Goal: Contribute content

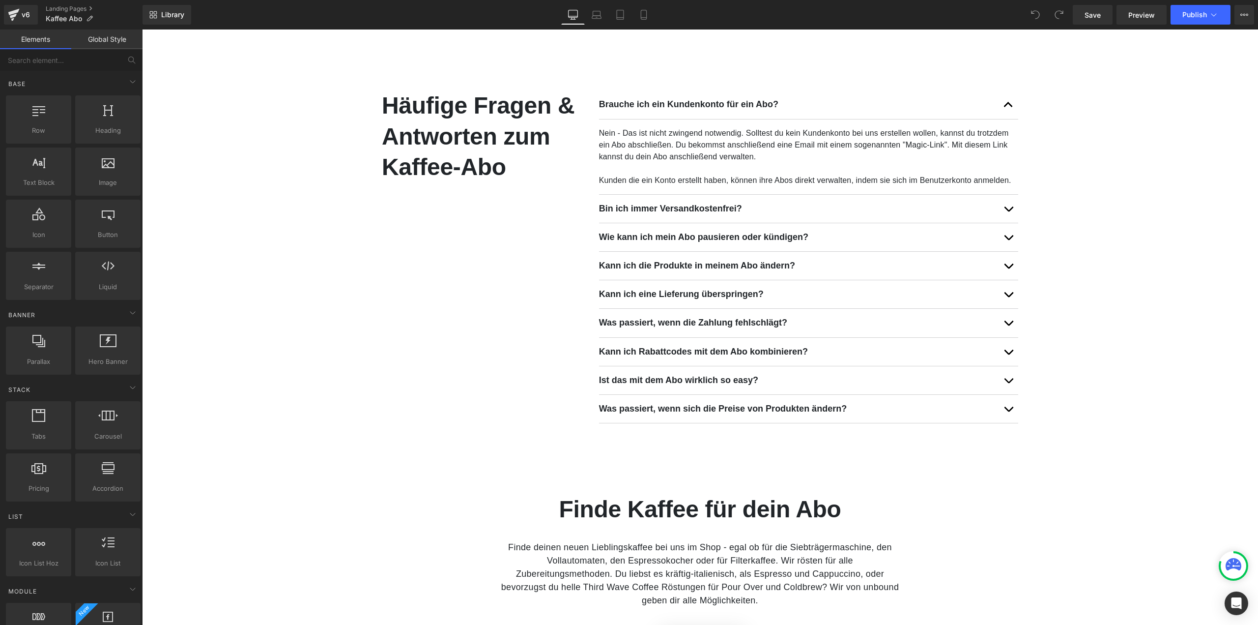
scroll to position [786, 0]
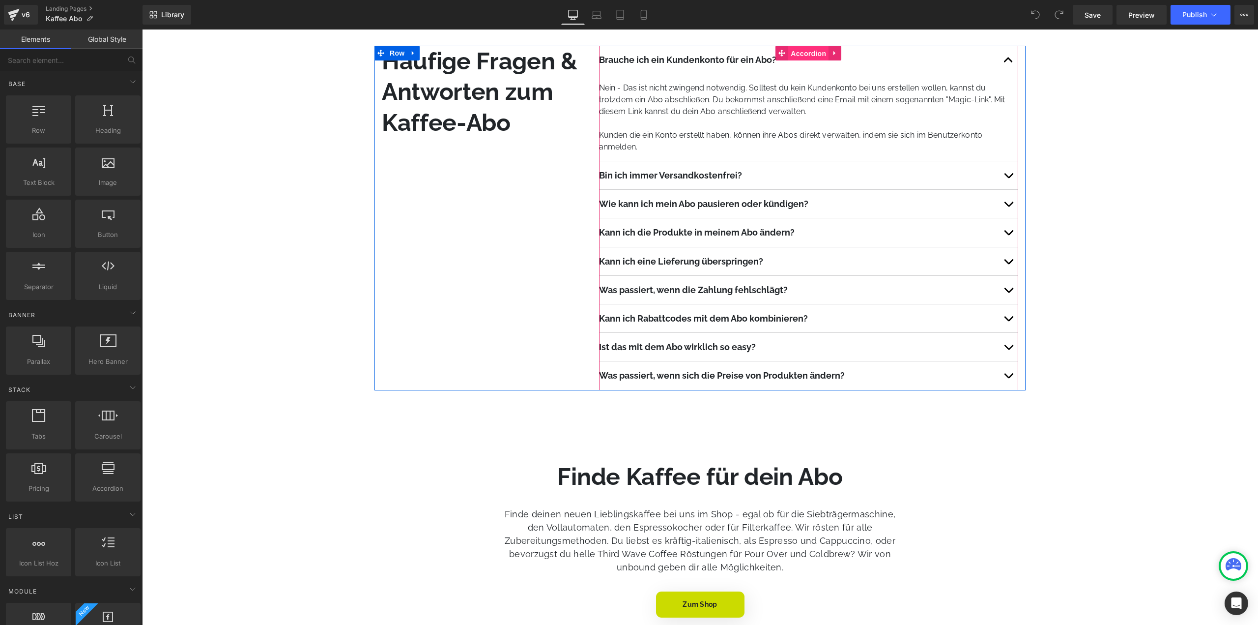
click at [809, 51] on span "Accordion" at bounding box center [808, 53] width 40 height 15
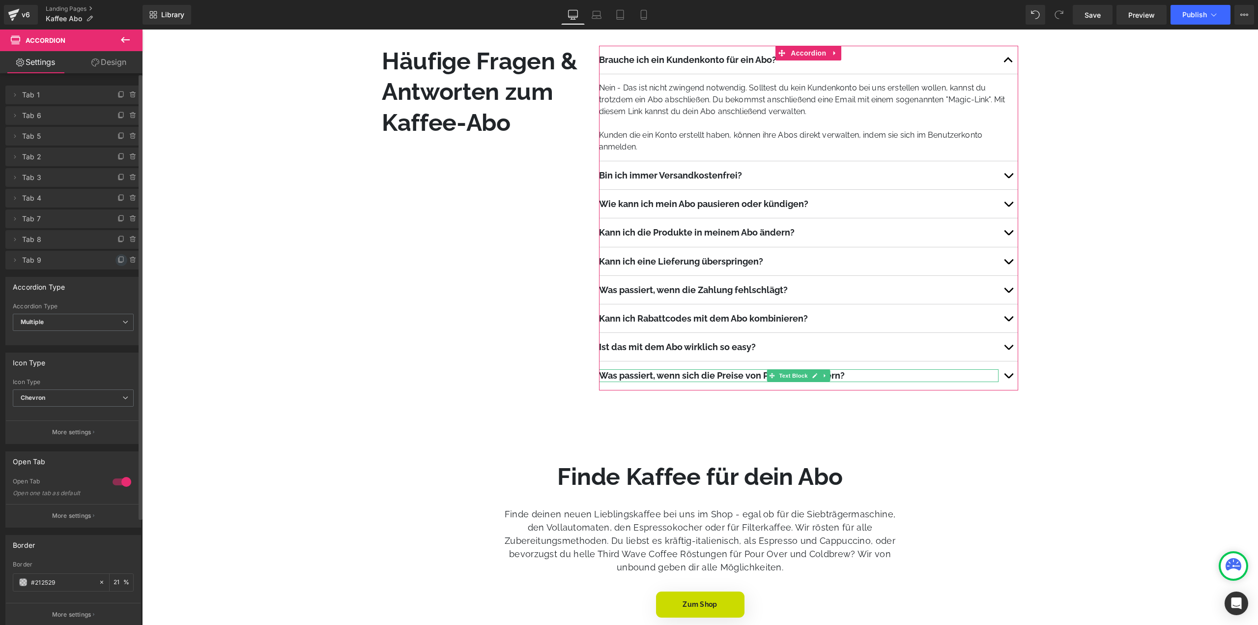
click at [119, 261] on icon at bounding box center [121, 259] width 4 height 5
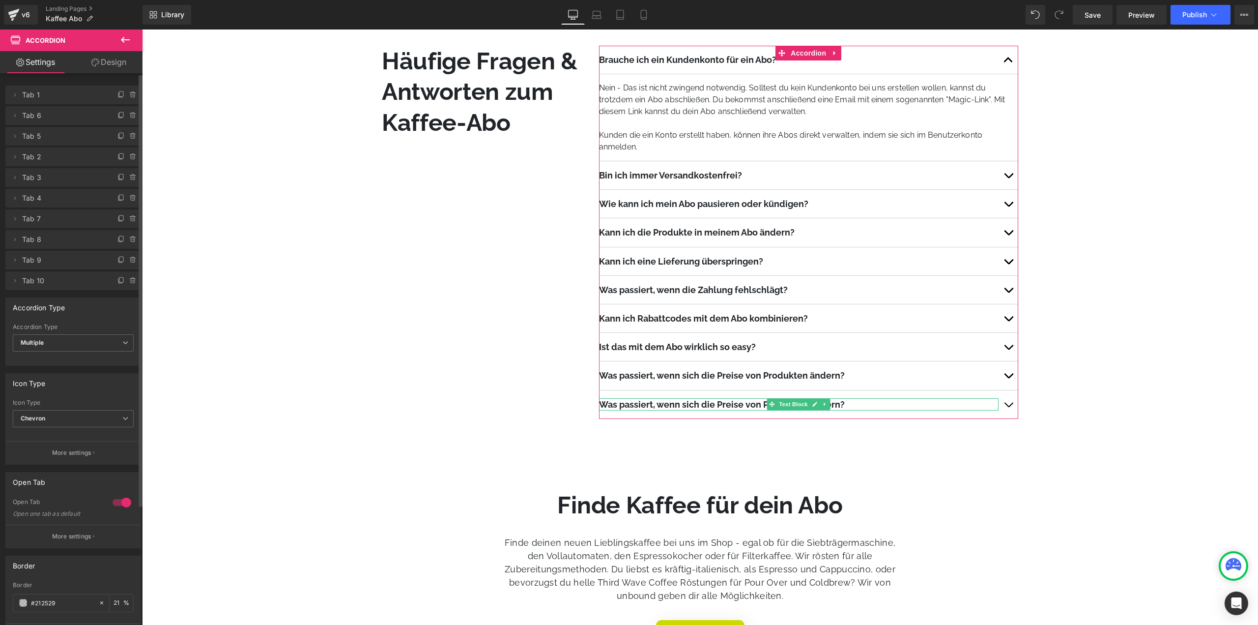
click at [52, 286] on span "Tab 10" at bounding box center [63, 280] width 83 height 19
click at [16, 283] on icon at bounding box center [15, 281] width 8 height 8
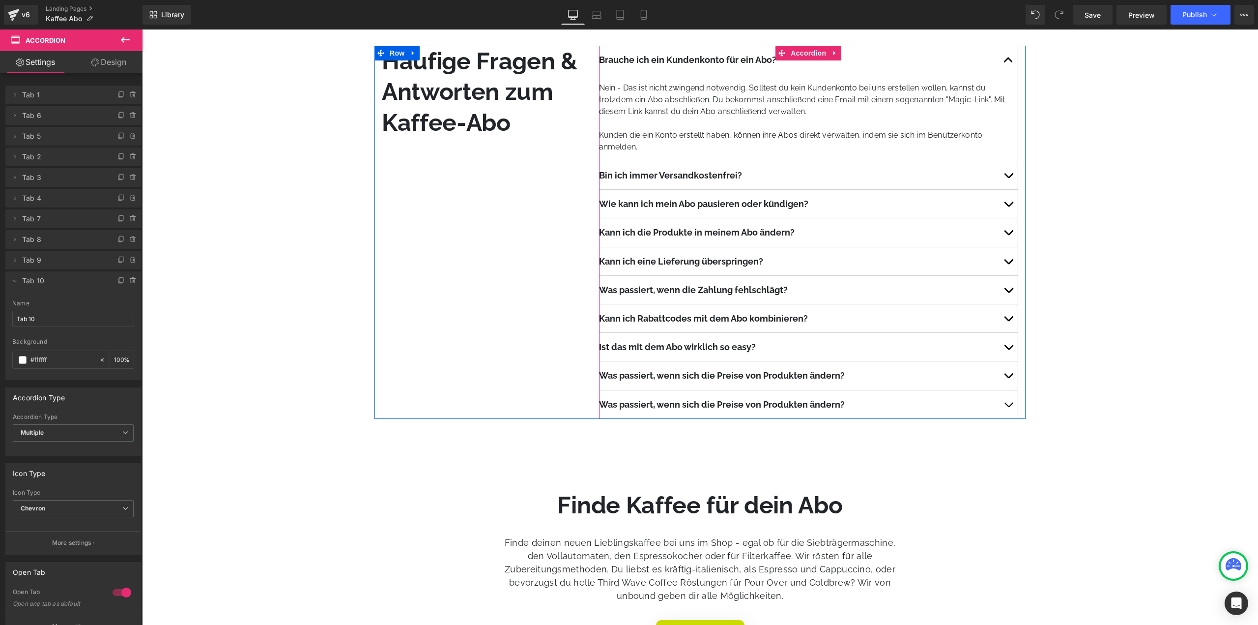
click at [739, 404] on strong "Was passiert, wenn sich die Preise von Produkten ändern?" at bounding box center [722, 404] width 246 height 10
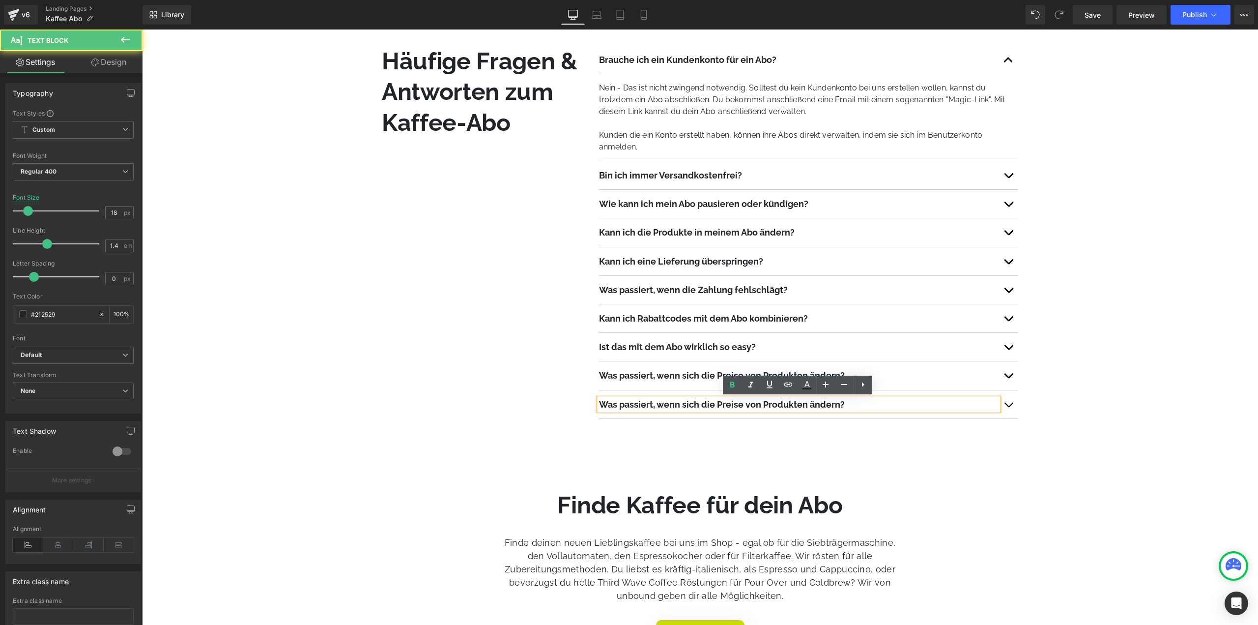
click at [740, 403] on strong "Was passiert, wenn sich die Preise von Produkten ändern?" at bounding box center [722, 404] width 246 height 10
click at [1008, 407] on span "button" at bounding box center [1008, 407] width 0 height 0
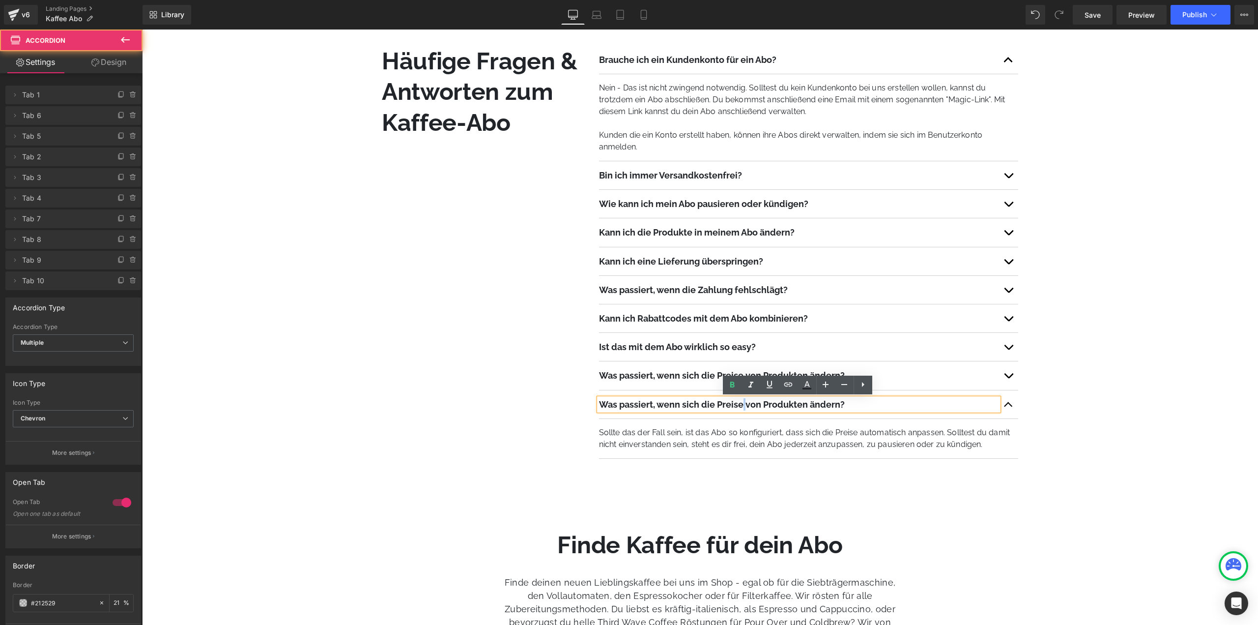
click at [801, 409] on div "Was passiert, wenn sich die Preise von Produkten ändern?" at bounding box center [799, 404] width 400 height 12
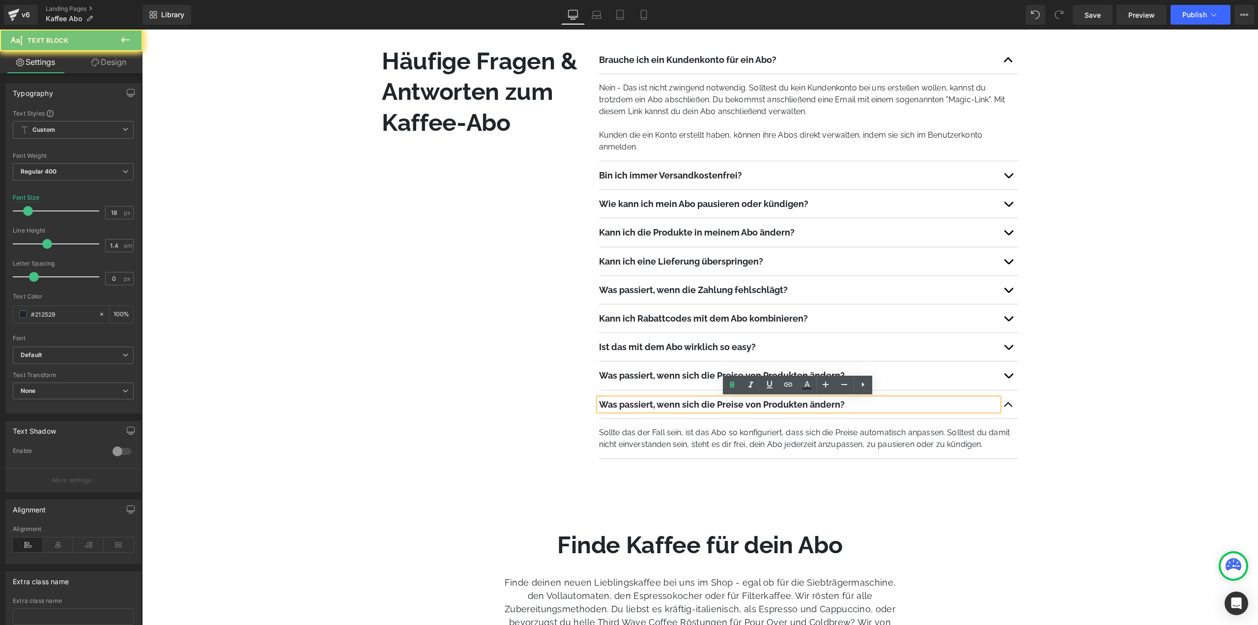
click at [801, 409] on div "Was passiert, wenn sich die Preise von Produkten ändern?" at bounding box center [799, 404] width 400 height 12
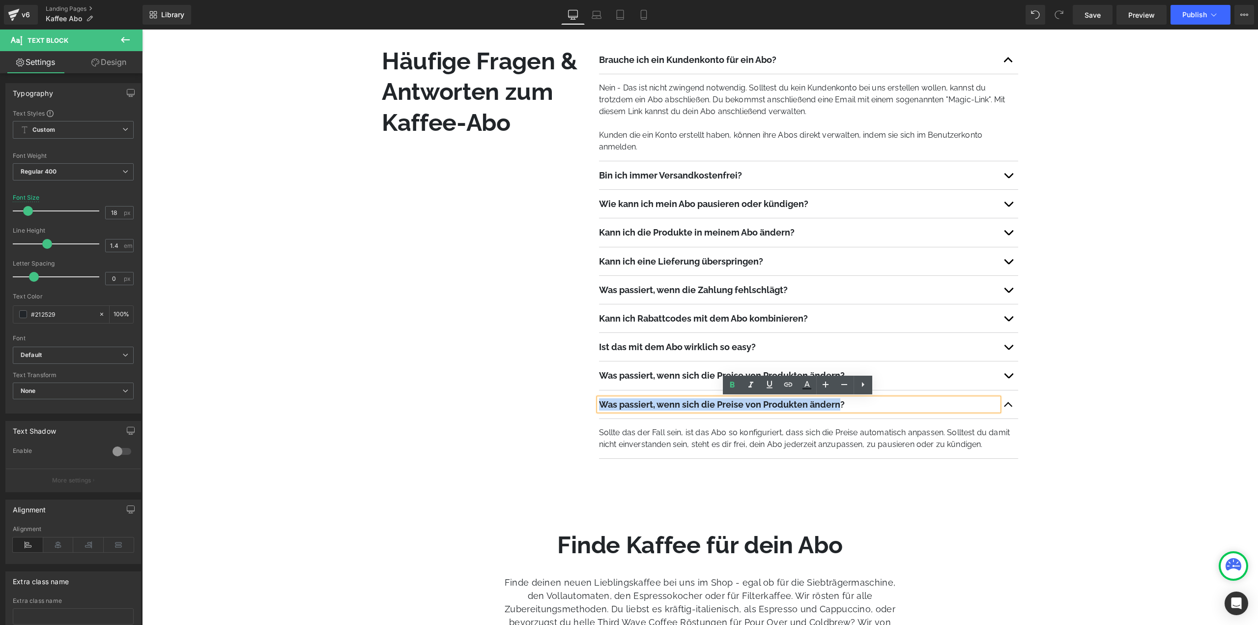
drag, startPoint x: 837, startPoint y: 403, endPoint x: 592, endPoint y: 398, distance: 245.8
click at [592, 398] on div "Brauche ich ein Kundenkonto für ein Abo? Text Block Nein - Das ist nicht zwinge…" at bounding box center [809, 252] width 434 height 413
click at [717, 435] on p "Sollte das der Fall sein, ist das Abo so konfiguriert, dass sich die Preise aut…" at bounding box center [808, 439] width 419 height 24
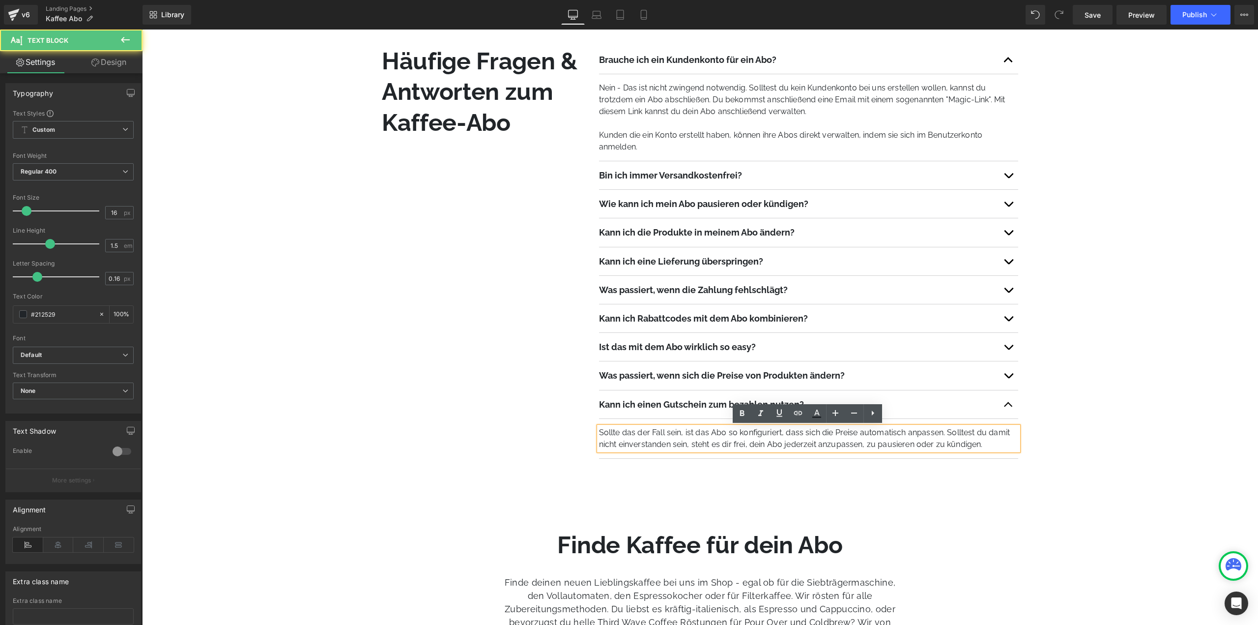
click at [717, 436] on p "Sollte das der Fall sein, ist das Abo so konfiguriert, dass sich die Preise aut…" at bounding box center [808, 439] width 419 height 24
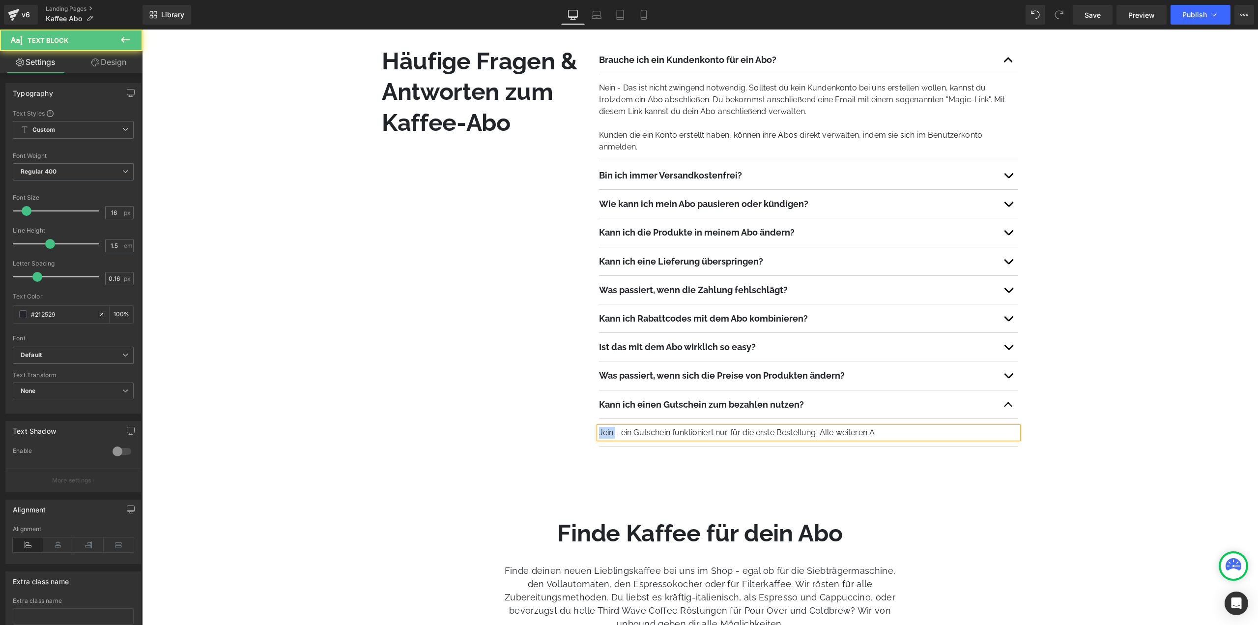
drag, startPoint x: 616, startPoint y: 431, endPoint x: 588, endPoint y: 434, distance: 28.2
click at [588, 434] on div "Häufige Fragen & Antworten zum Kaffee-Abo Heading Heading Brauche ich ein Kunde…" at bounding box center [699, 246] width 651 height 401
click at [918, 430] on p "Leide nicht wirklich- ein Gutschein funktioniert nur für die erste Bestellung. …" at bounding box center [808, 433] width 419 height 12
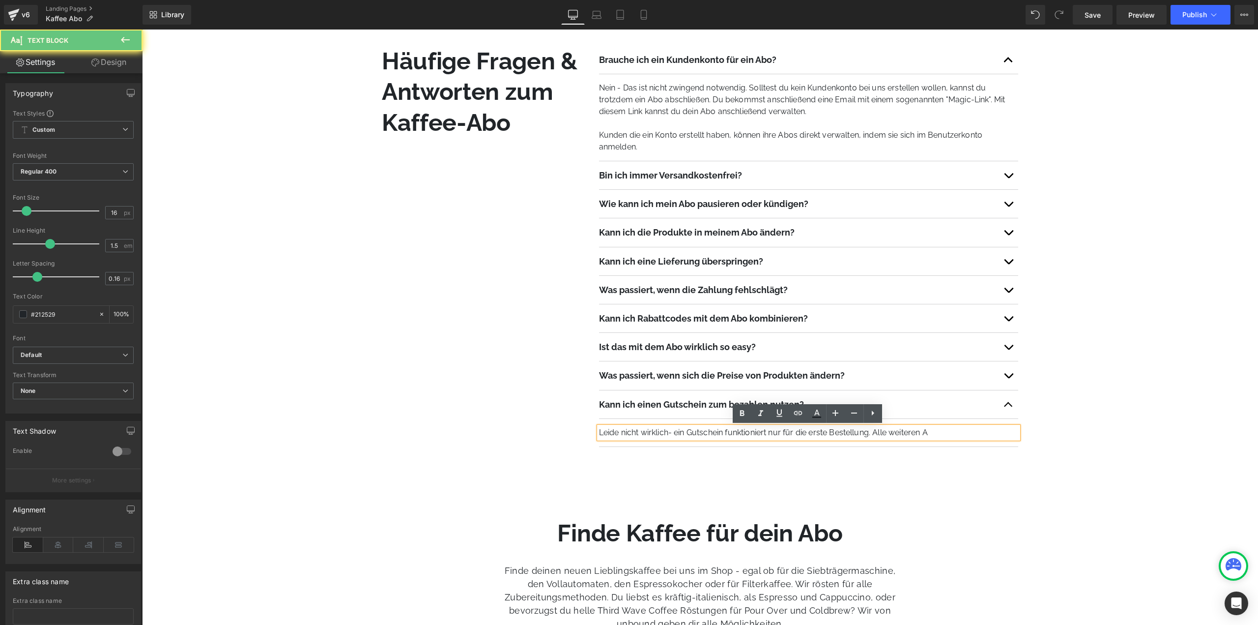
click at [946, 430] on p "Leide nicht wirklich- ein Gutschein funktioniert nur für die erste Bestellung. …" at bounding box center [808, 433] width 419 height 12
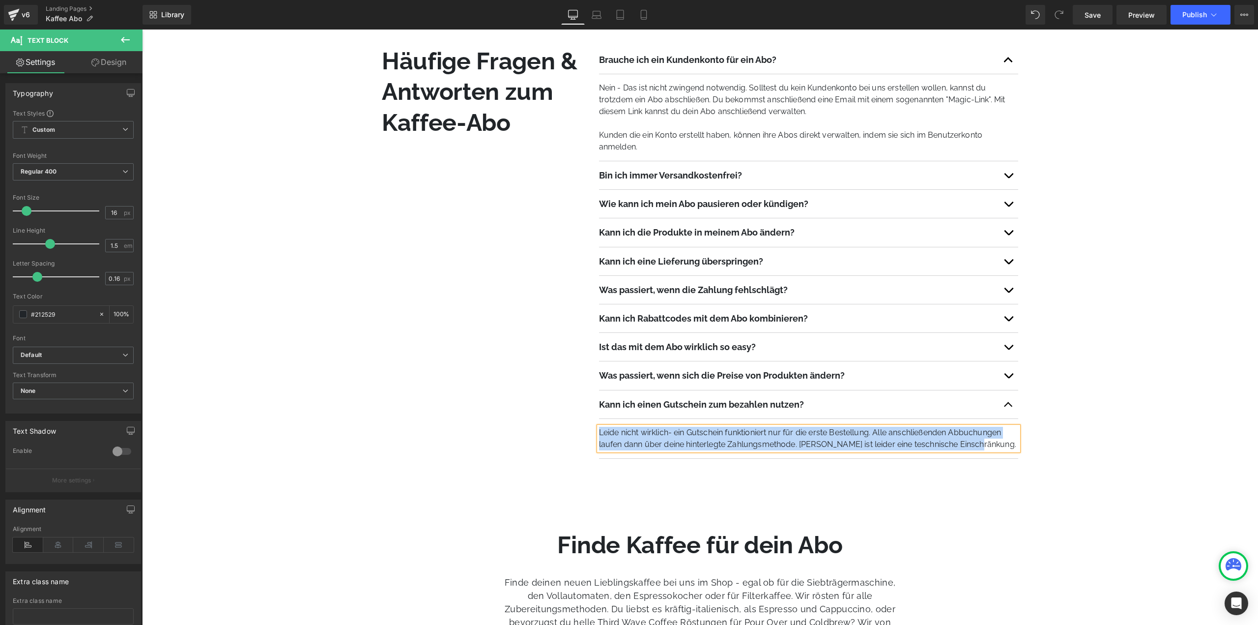
copy p "Leide nicht wirklich- ein Gutschein funktioniert nur für die erste Bestellung. …"
click at [650, 436] on p "Leide nicht wirklich- ein Gutschein funktioniert nur für die erste Bestellung. …" at bounding box center [808, 439] width 419 height 24
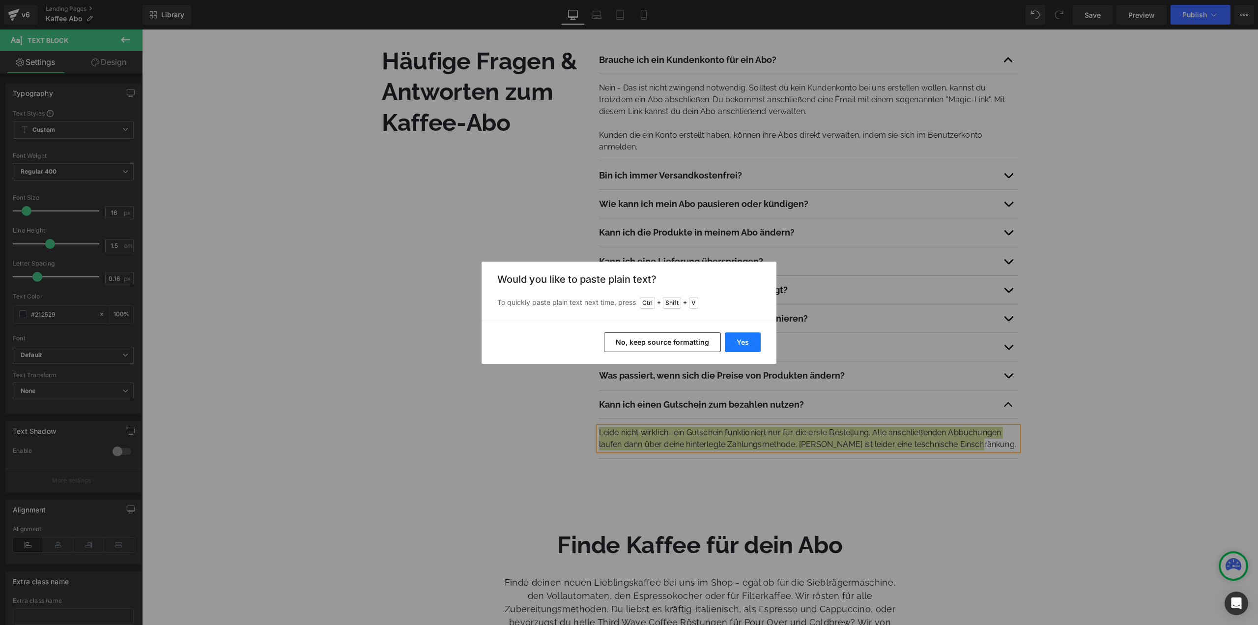
click at [733, 338] on button "Yes" at bounding box center [743, 342] width 36 height 20
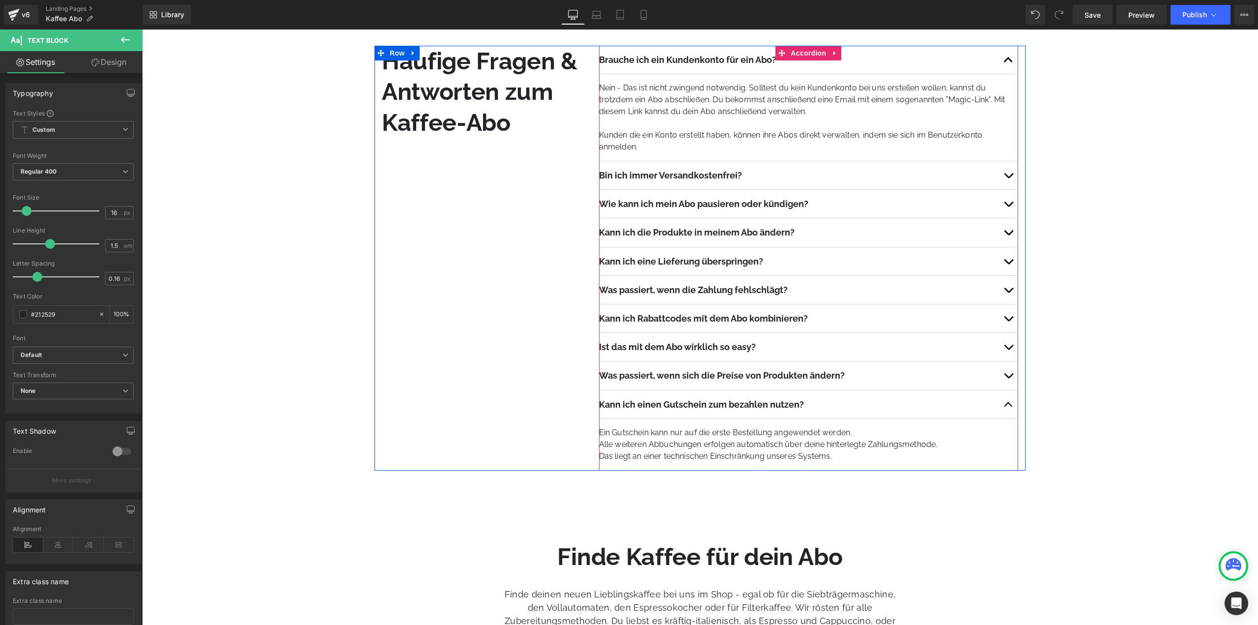
click at [698, 465] on article "Ein Gutschein kann nur auf die erste Bestellung angewendet werden. Alle weitere…" at bounding box center [808, 445] width 419 height 52
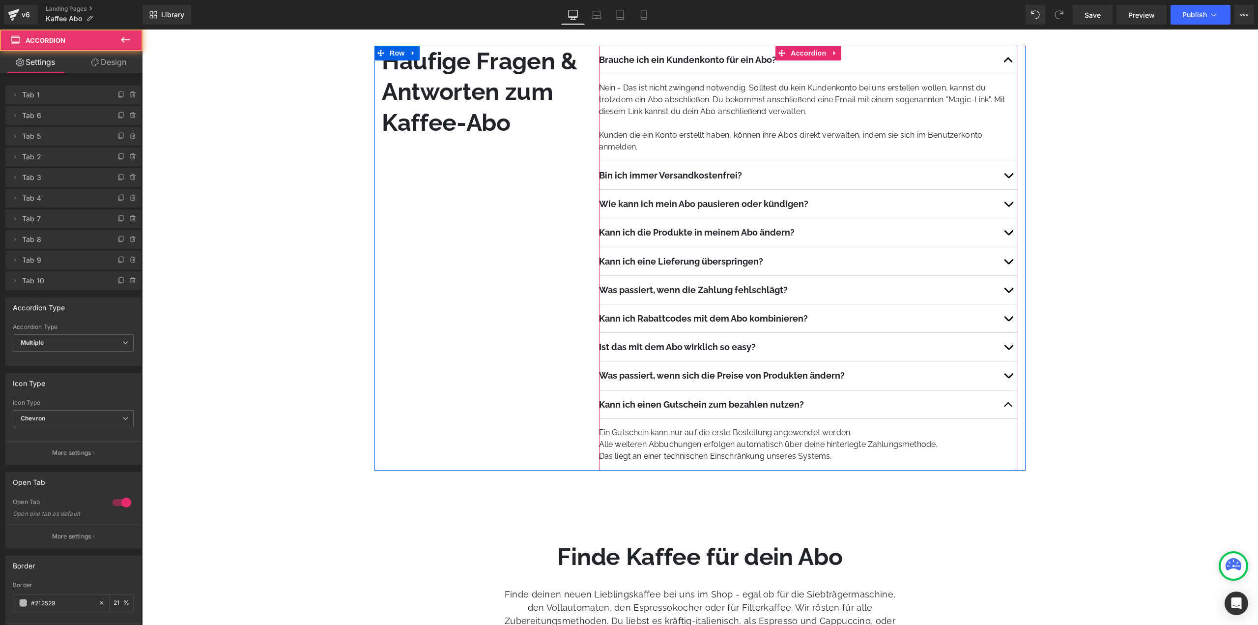
click at [656, 446] on p "Alle weiteren Abbuchungen erfolgen automatisch über deine hinterlegte Zahlungsm…" at bounding box center [808, 444] width 419 height 12
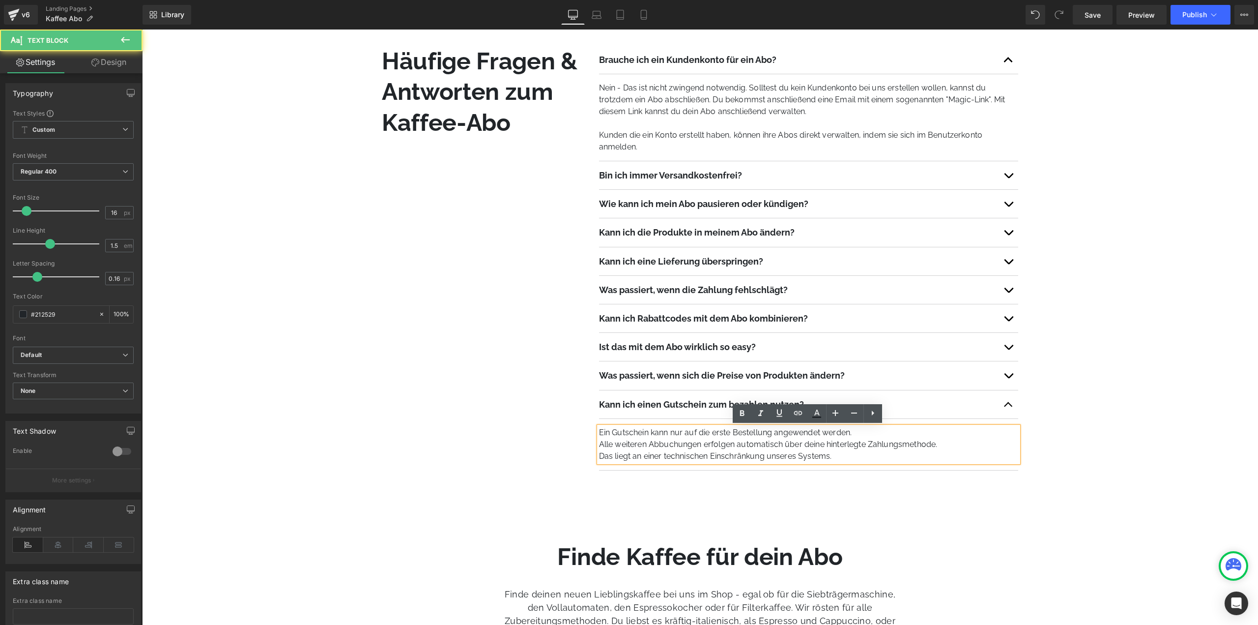
click at [599, 431] on p "Ein Gutschein kann nur auf die erste Bestellung angewendet werden." at bounding box center [808, 433] width 419 height 12
drag, startPoint x: 661, startPoint y: 431, endPoint x: 588, endPoint y: 429, distance: 73.3
click at [588, 429] on div "Häufige Fragen & Antworten zum Kaffee-Abo Heading Heading Brauche ich ein Kunde…" at bounding box center [699, 258] width 651 height 425
click at [742, 416] on icon at bounding box center [742, 413] width 12 height 12
click at [734, 438] on p "Alle weiteren Abbuchungen erfolgen automatisch über deine hinterlegte Zahlungsm…" at bounding box center [808, 444] width 419 height 12
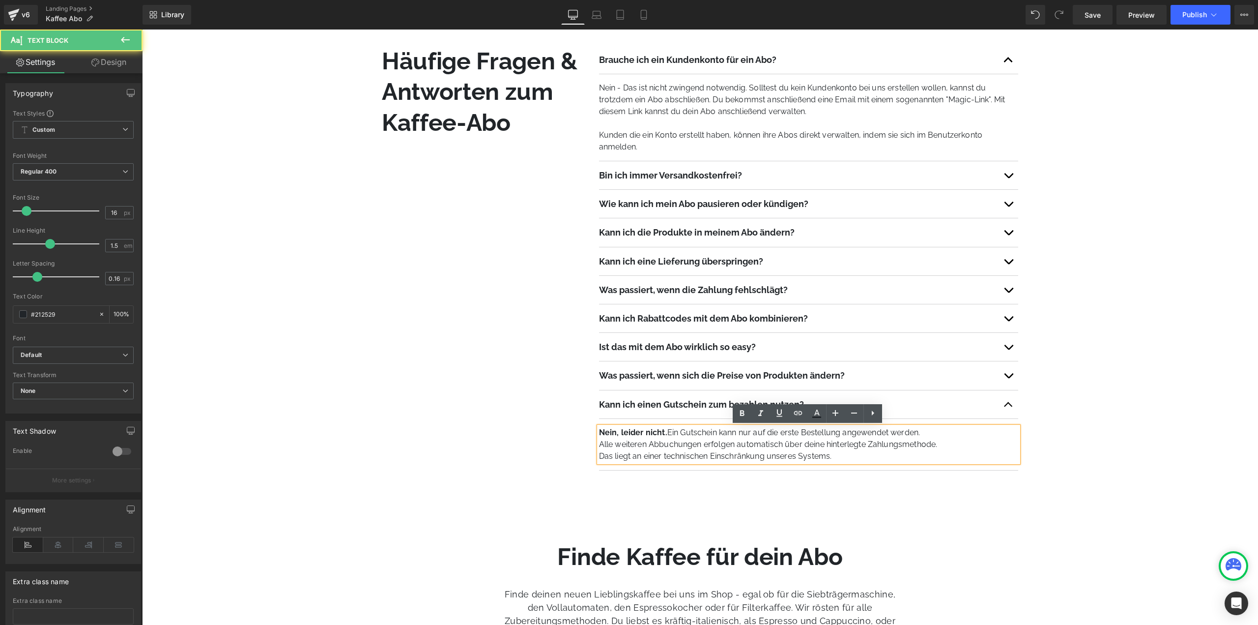
click at [784, 431] on p "Nein, leider nicht. Ein Gutschein kann nur auf die erste Bestellung angewendet …" at bounding box center [808, 433] width 419 height 12
click at [742, 415] on icon at bounding box center [742, 413] width 4 height 6
click at [740, 444] on p "Alle weiteren Abbuchungen erfolgen automatisch über deine hinterlegte Zahlungsm…" at bounding box center [808, 444] width 419 height 12
click at [775, 446] on p "Alle weiteren Abbuchungen erfolgen automatisch über deine hinterlegte Zahlungsm…" at bounding box center [808, 444] width 419 height 12
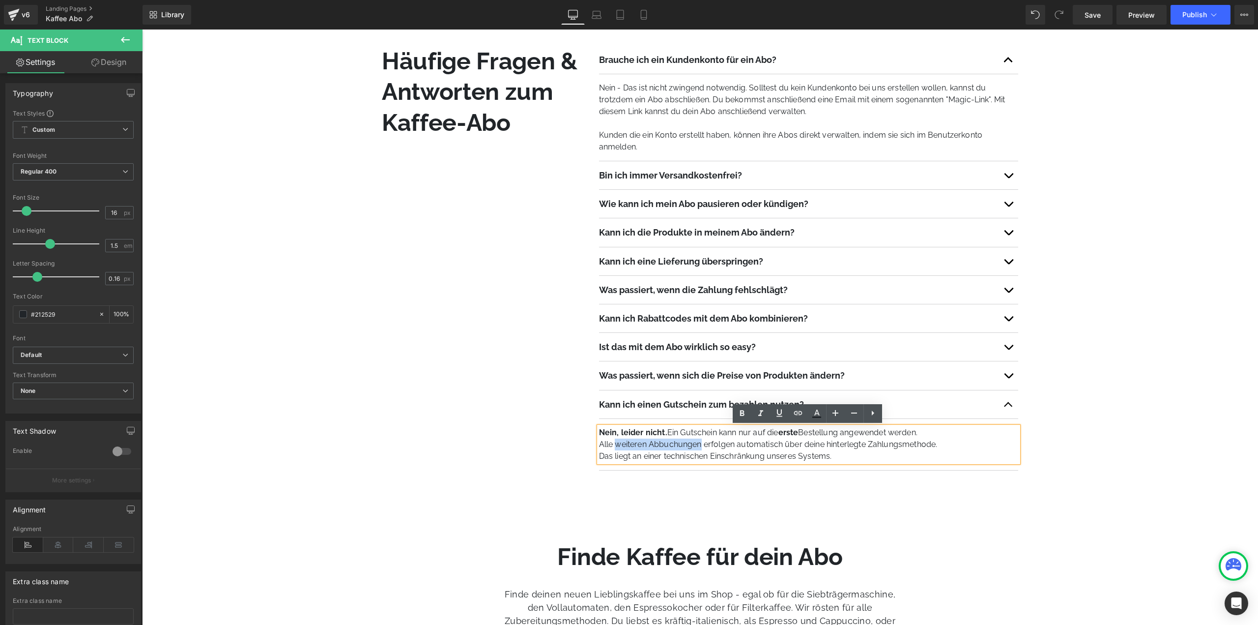
drag, startPoint x: 616, startPoint y: 442, endPoint x: 700, endPoint y: 444, distance: 84.0
click at [700, 444] on p "Alle weiteren Abbuchungen erfolgen automatisch über deine hinterlegte Zahlungsm…" at bounding box center [808, 444] width 419 height 12
click at [743, 412] on icon at bounding box center [742, 413] width 4 height 6
click at [885, 445] on p "Alle weiteren Abbuchungen erfolgen automatisch über deine hinterlegte Zahlungsm…" at bounding box center [808, 444] width 419 height 12
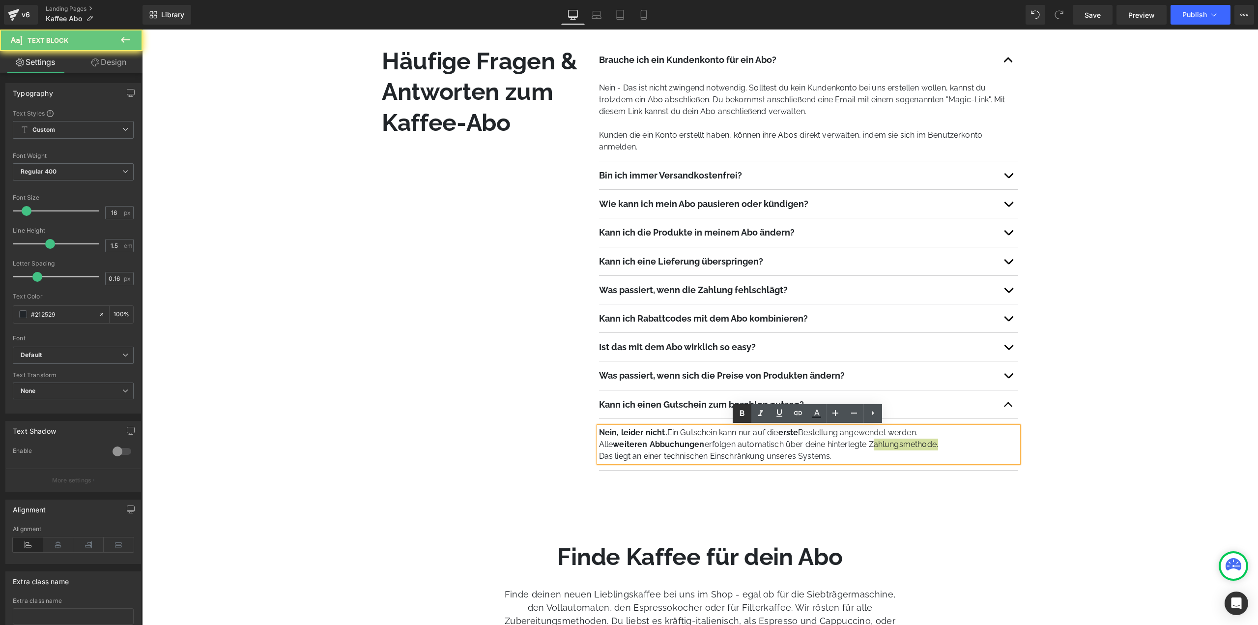
click at [742, 414] on icon at bounding box center [742, 413] width 12 height 12
click at [761, 455] on p "Das liegt an einer technischen Einschränkung unseres Systems." at bounding box center [808, 456] width 419 height 12
click at [738, 454] on p "Das liegt an einer technischen Einschränkung unseres Systems." at bounding box center [808, 456] width 419 height 12
click at [842, 458] on p "Das liegt an einer technischen Einschränkung unseres Systems." at bounding box center [808, 456] width 419 height 12
click at [976, 445] on p "Alle weiteren Abbuchungen erfolgen automatisch über deine hinterlegte Zahlungsm…" at bounding box center [808, 444] width 419 height 12
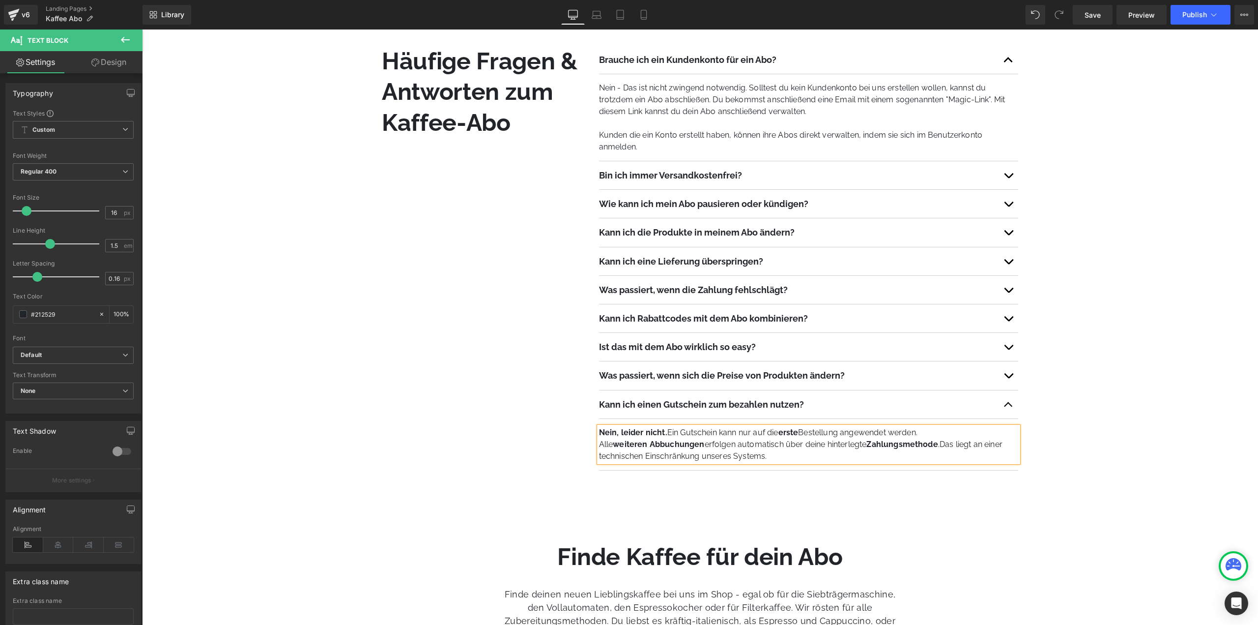
click at [952, 444] on span "Das liegt an einer technischen Einschränkung unseres Systems." at bounding box center [800, 449] width 403 height 21
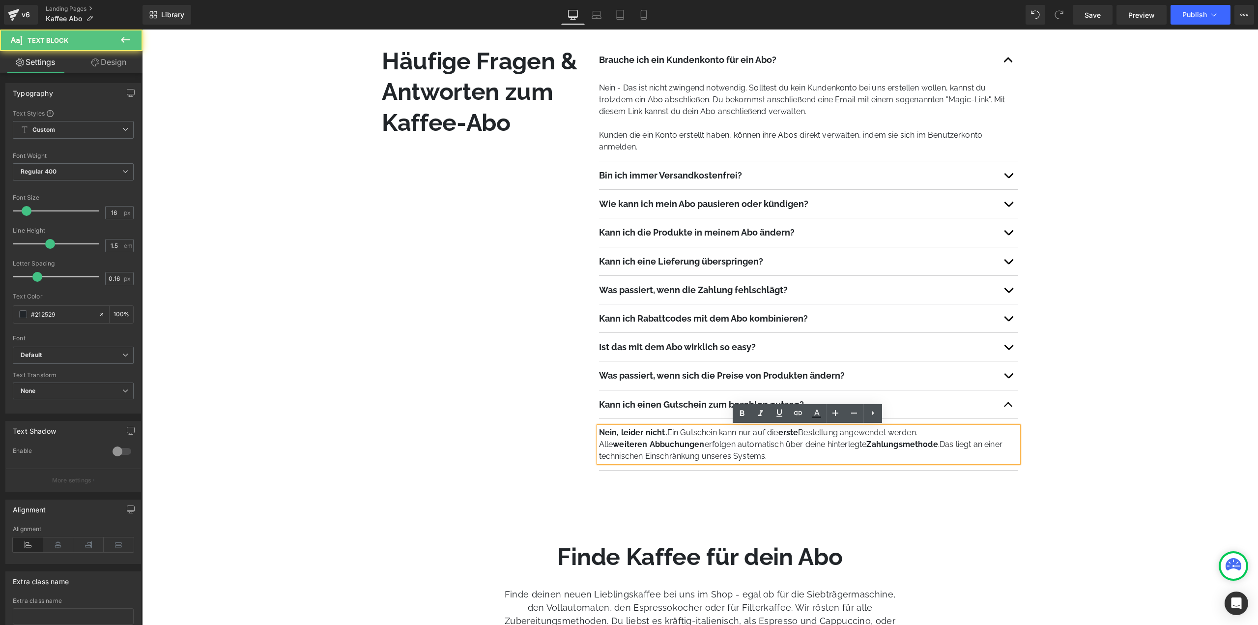
click at [952, 433] on p "Nein, leider nicht. Ein Gutschein kann nur auf die erste Bestellung angewendet …" at bounding box center [808, 433] width 419 height 12
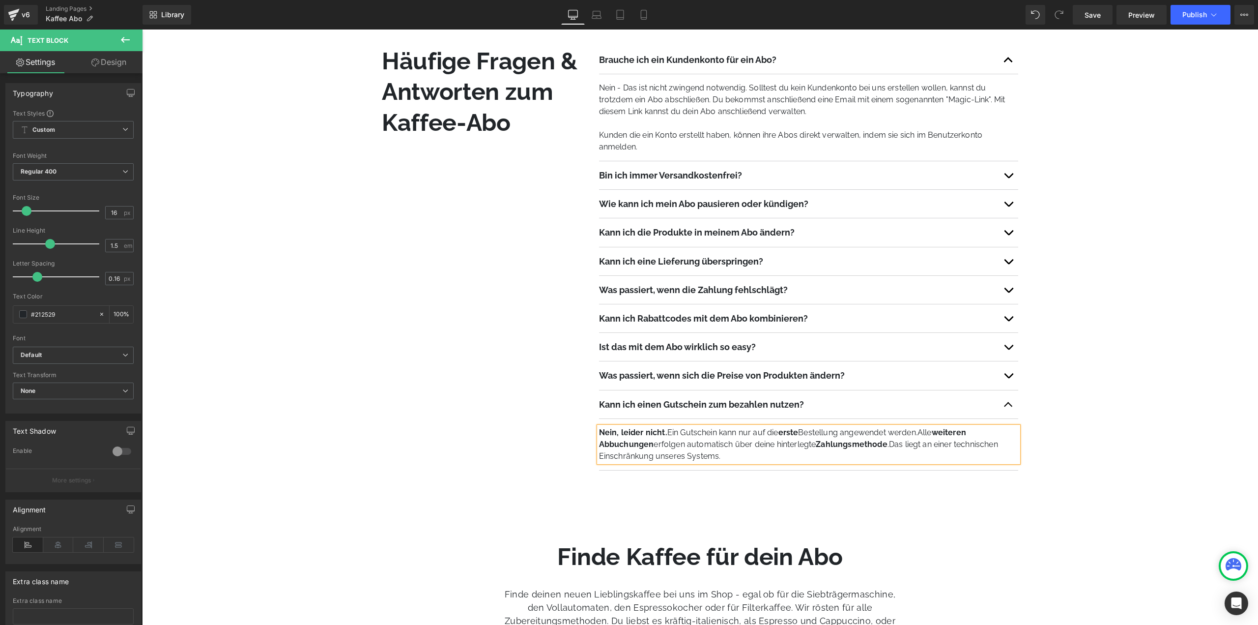
click at [793, 457] on p "Nein, leider nicht. Ein Gutschein kann nur auf die erste Bestellung angewendet …" at bounding box center [808, 444] width 419 height 35
click at [783, 443] on span "erfolgen automatisch über deine hinterlegte" at bounding box center [735, 443] width 162 height 9
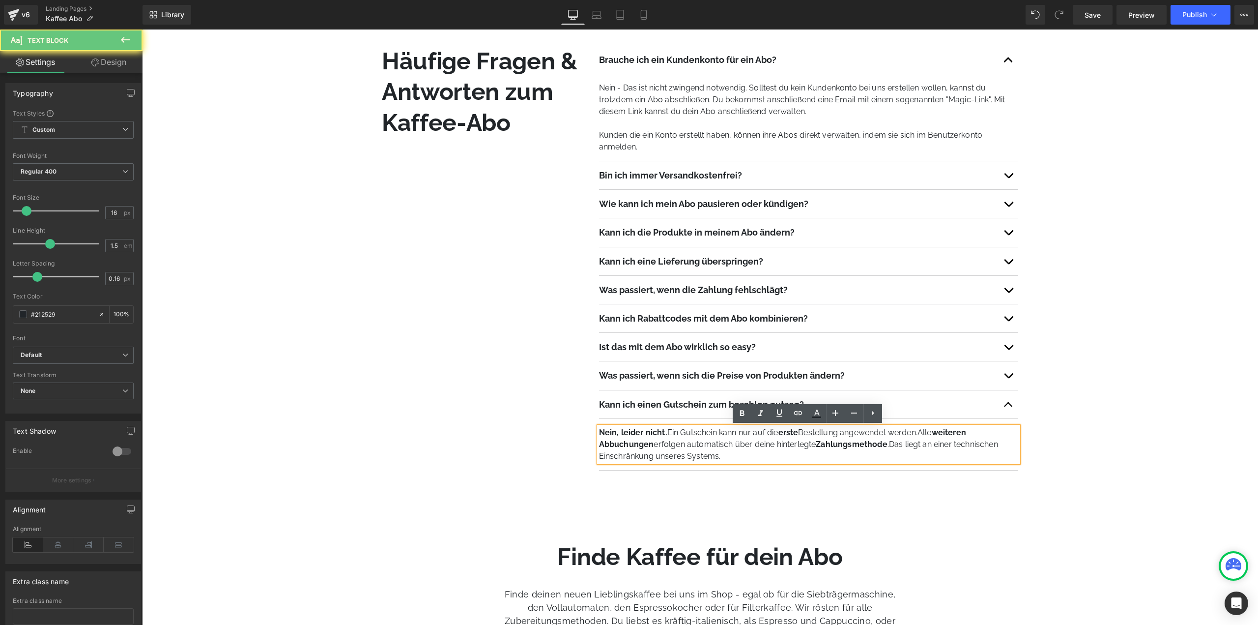
click at [783, 443] on span "erfolgen automatisch über deine hinterlegte" at bounding box center [735, 443] width 162 height 9
click at [736, 456] on p "Nein, leider nicht. Ein Gutschein kann nur auf die erste Bestellung angewendet …" at bounding box center [808, 444] width 419 height 35
click at [1083, 440] on div "Liquid Row Kaffee im Abo von unbound Heading Du kannst ab sofort alle unsere Ka…" at bounding box center [700, 111] width 1116 height 1587
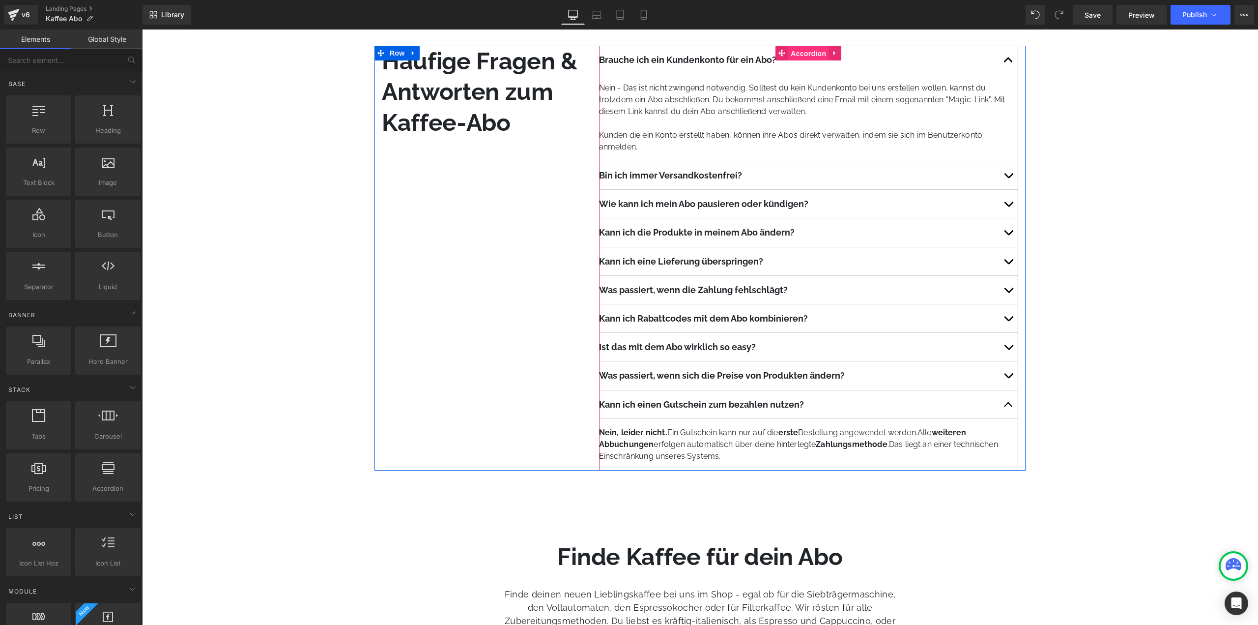
click at [800, 53] on span "Accordion" at bounding box center [808, 53] width 40 height 15
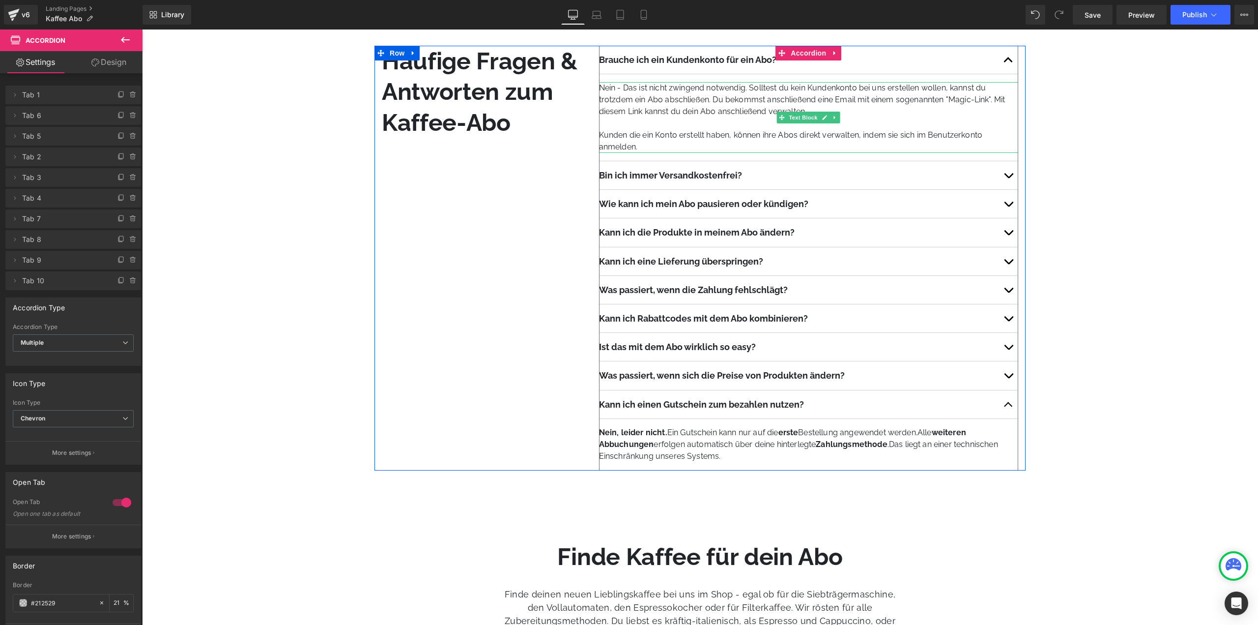
click at [886, 104] on p "Nein - Das ist nicht zwingend notwendig. Solltest du kein Kundenkonto bei uns e…" at bounding box center [808, 99] width 419 height 35
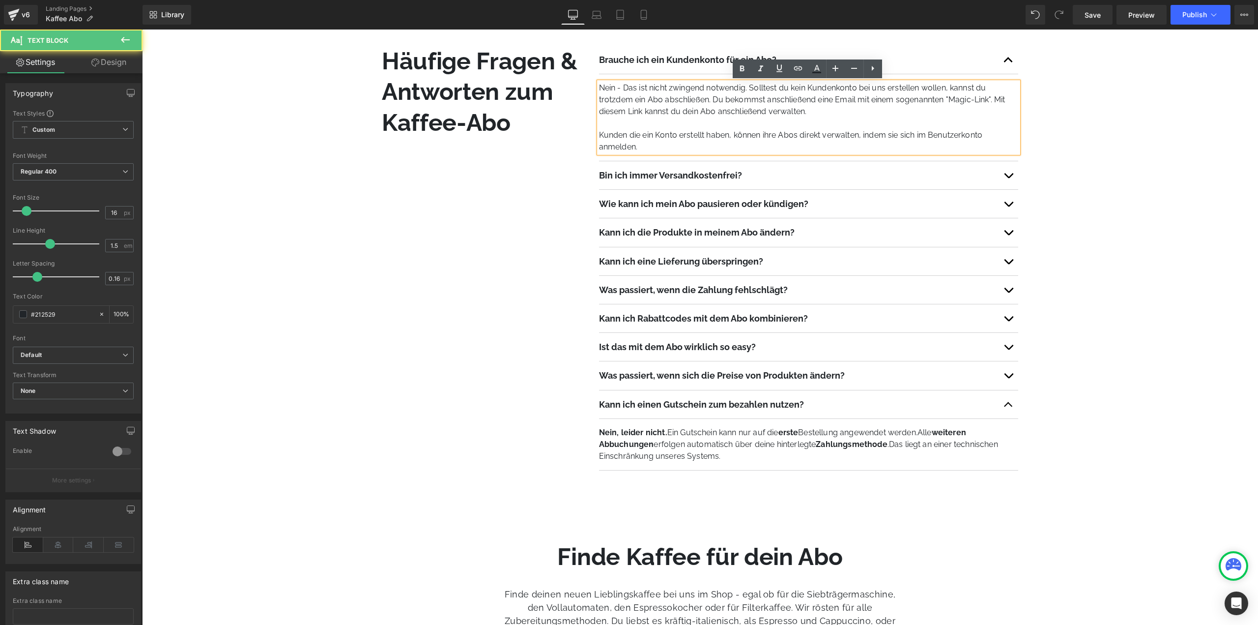
click at [805, 116] on p "Nein - Das ist nicht zwingend notwendig. Solltest du kein Kundenkonto bei uns e…" at bounding box center [808, 99] width 419 height 35
drag, startPoint x: 828, startPoint y: 113, endPoint x: 715, endPoint y: 100, distance: 113.8
click at [715, 100] on p "Nein - Das ist nicht zwingend notwendig. Solltest du kein Kundenkonto bei uns e…" at bounding box center [808, 99] width 419 height 35
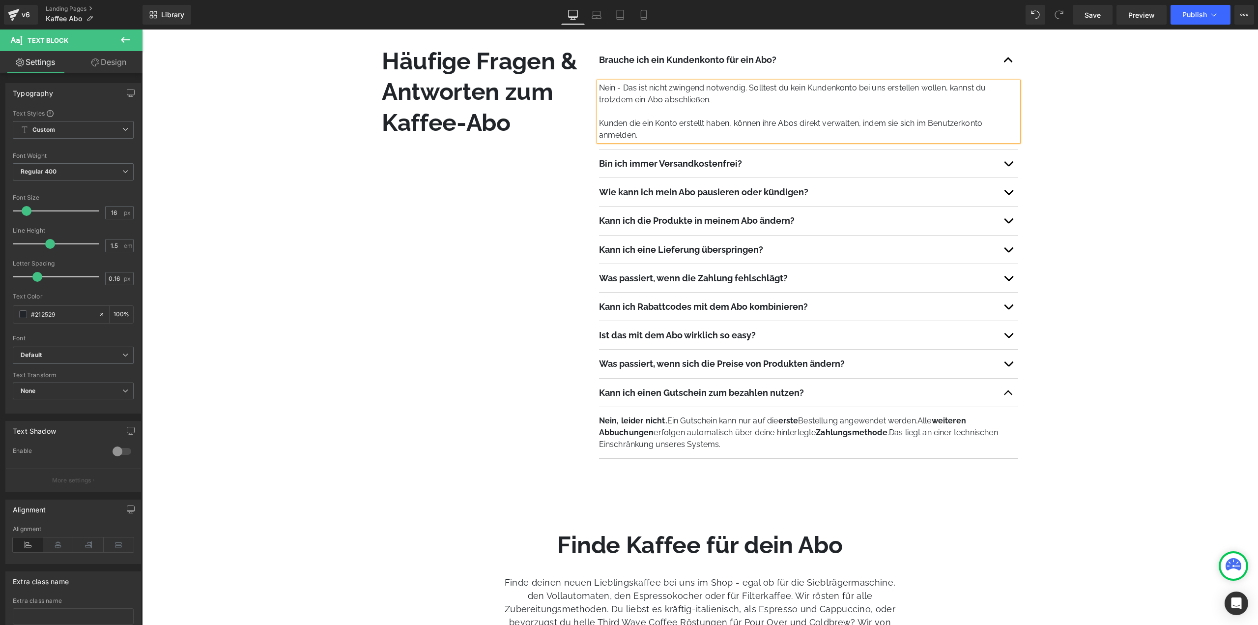
click at [842, 195] on p "Wie kann ich mein Abo pausieren oder kündigen?" at bounding box center [799, 192] width 400 height 12
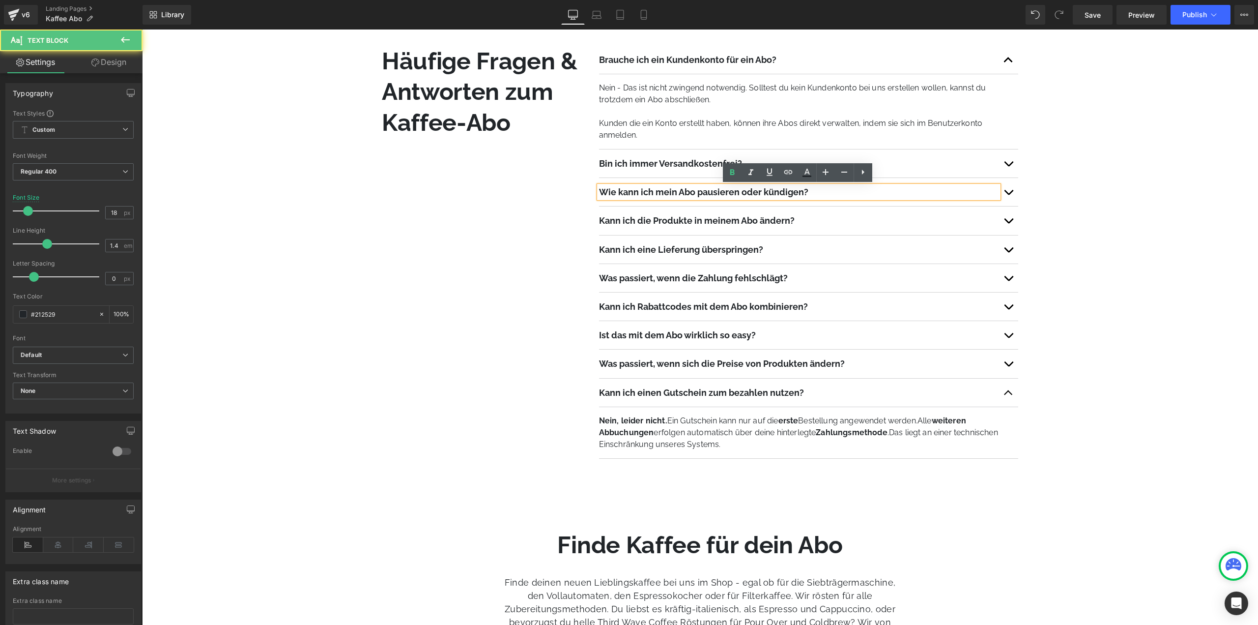
click at [1015, 190] on button "button" at bounding box center [1009, 192] width 20 height 28
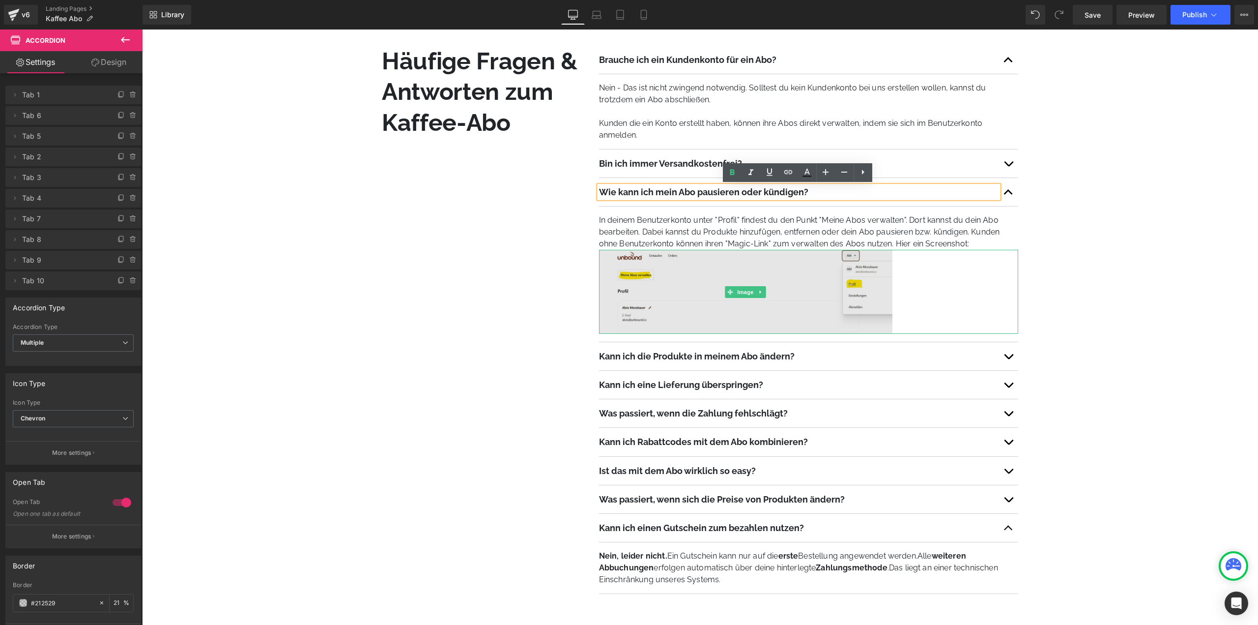
click at [815, 258] on img at bounding box center [745, 292] width 293 height 84
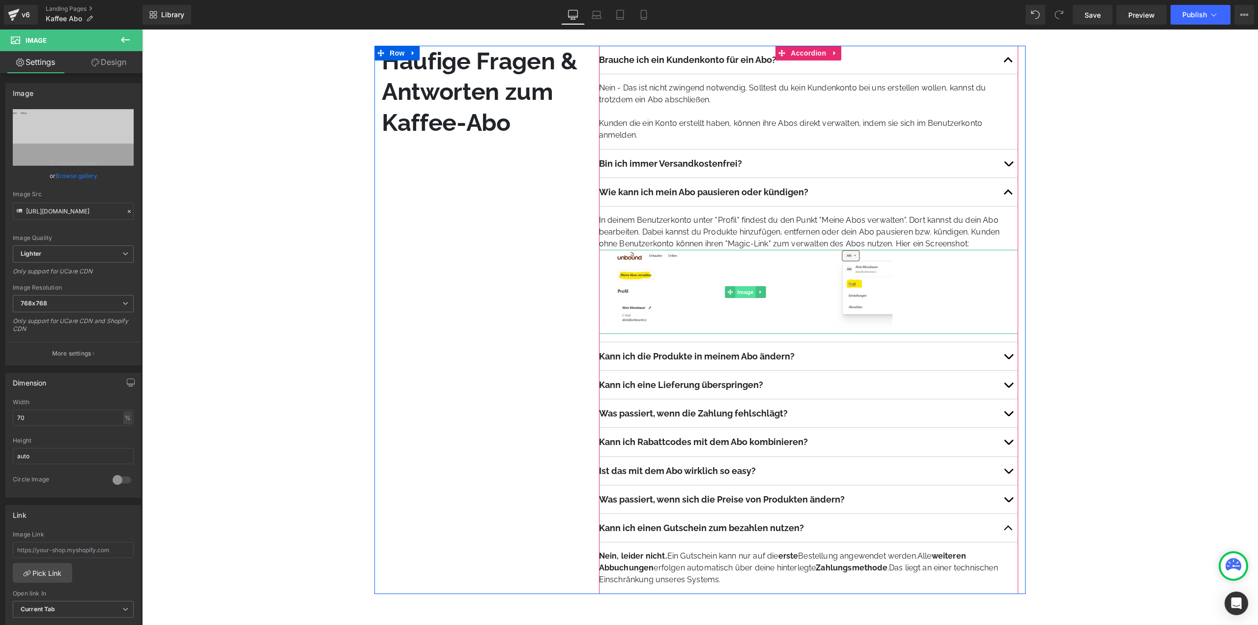
click at [754, 292] on span "Image" at bounding box center [746, 292] width 21 height 12
click at [758, 292] on icon at bounding box center [760, 292] width 5 height 6
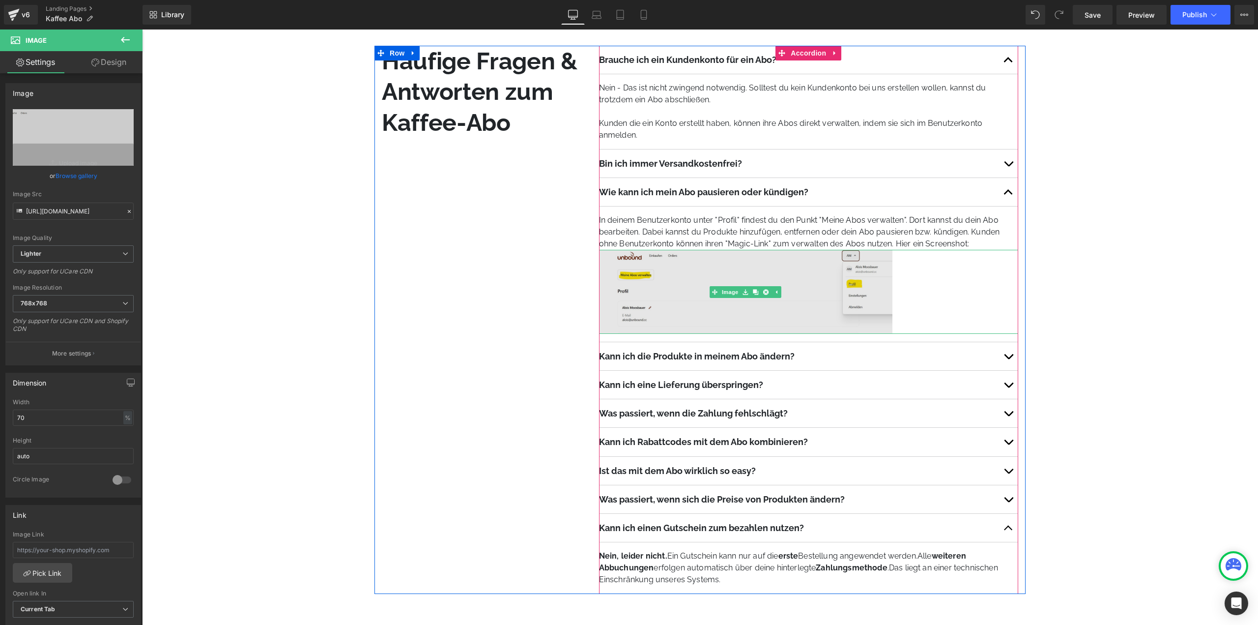
click at [791, 274] on img at bounding box center [745, 292] width 293 height 84
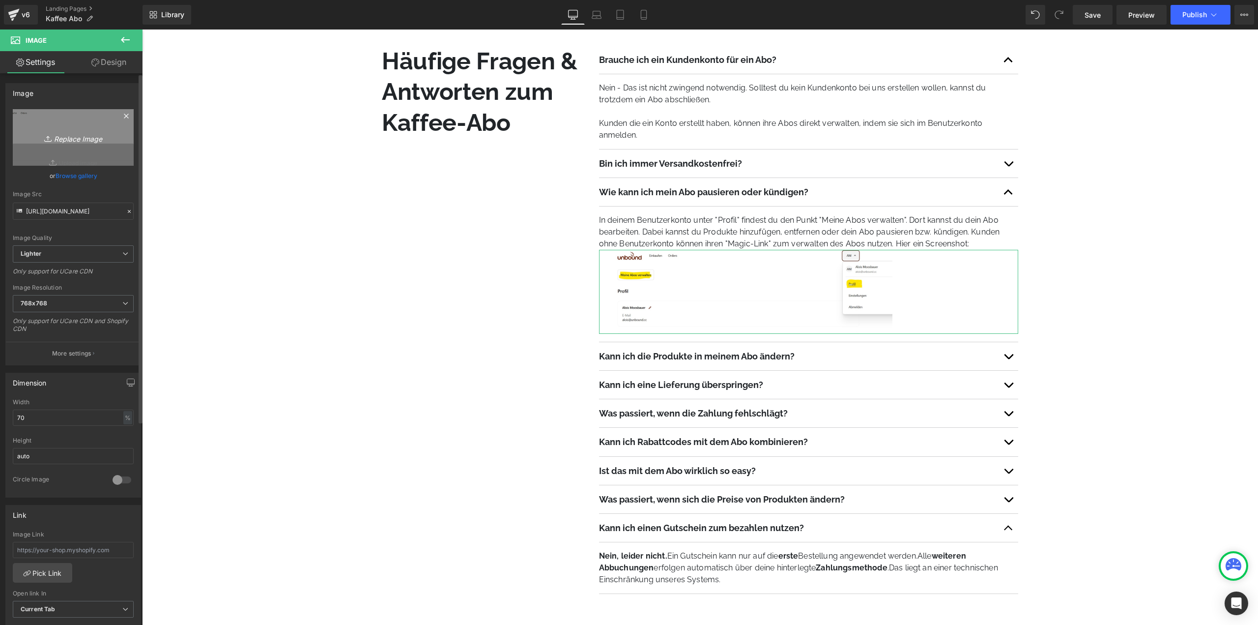
click at [87, 138] on icon "Replace Image" at bounding box center [73, 137] width 79 height 12
click at [59, 137] on icon "Replace Image" at bounding box center [73, 137] width 79 height 12
type input "C:\fakepath\Screenshot [DATE] 111526.png"
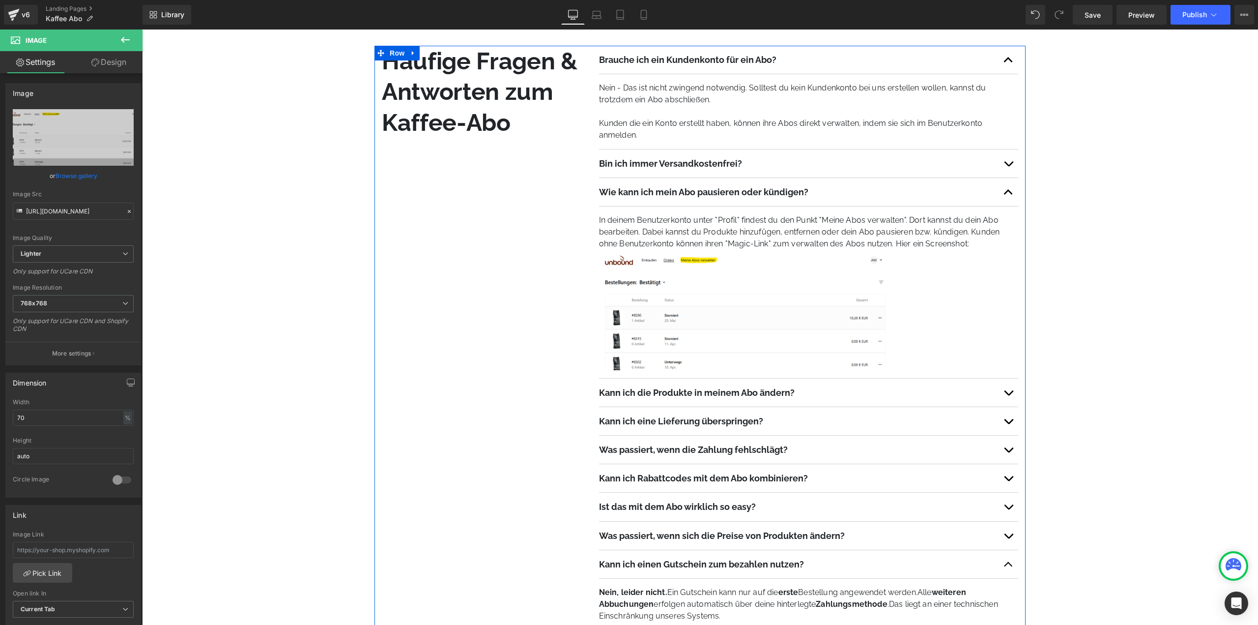
type input "[URL][DOMAIN_NAME]"
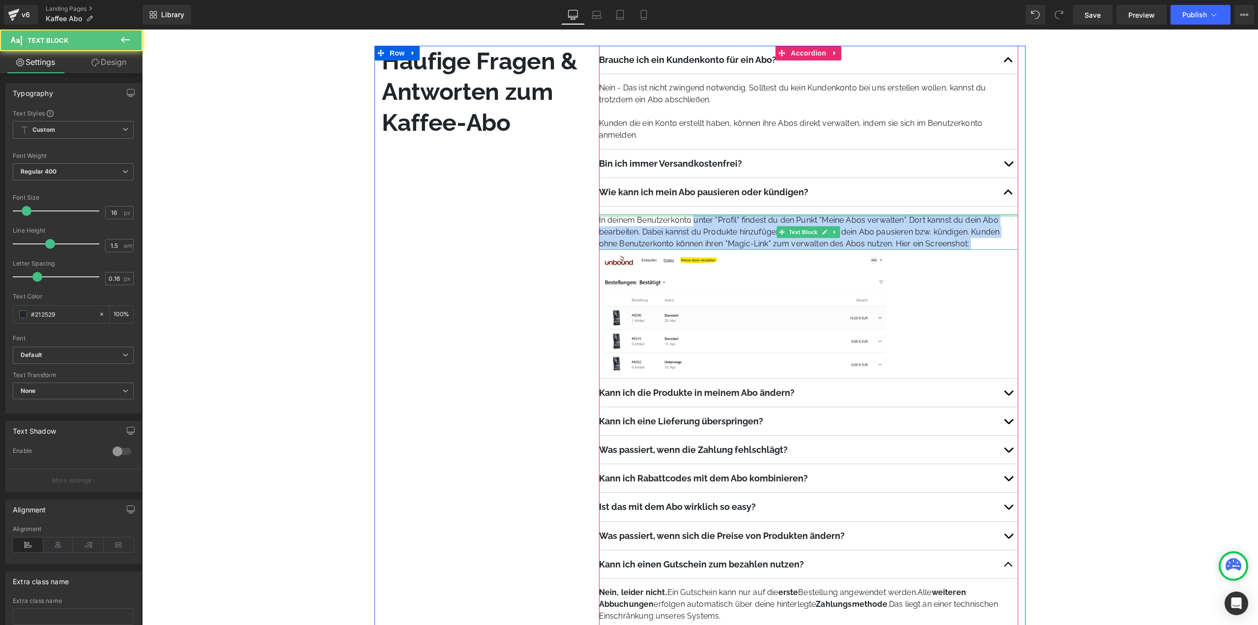
drag, startPoint x: 694, startPoint y: 219, endPoint x: 728, endPoint y: 216, distance: 33.5
click at [728, 216] on div "In deinem Benutzerkonto unter "Profil" findest du den Punkt "Meine Abos verwalt…" at bounding box center [808, 231] width 419 height 35
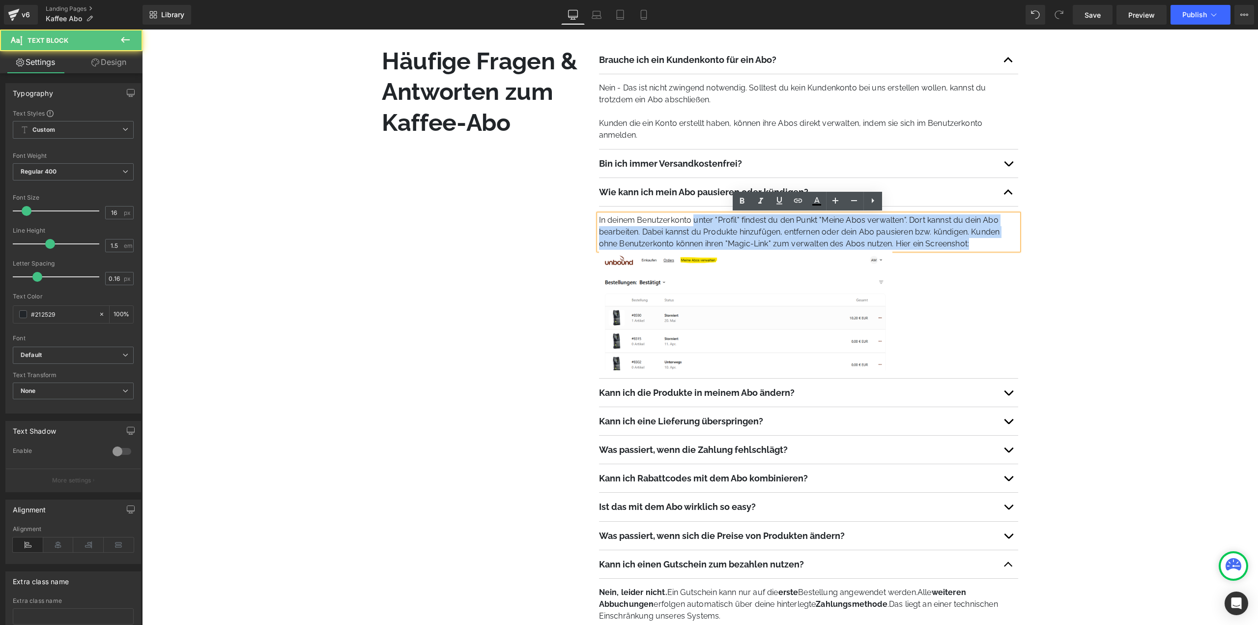
click at [719, 223] on p "In deinem Benutzerkonto unter "Profil" findest du den Punkt "Meine Abos verwalt…" at bounding box center [808, 231] width 419 height 35
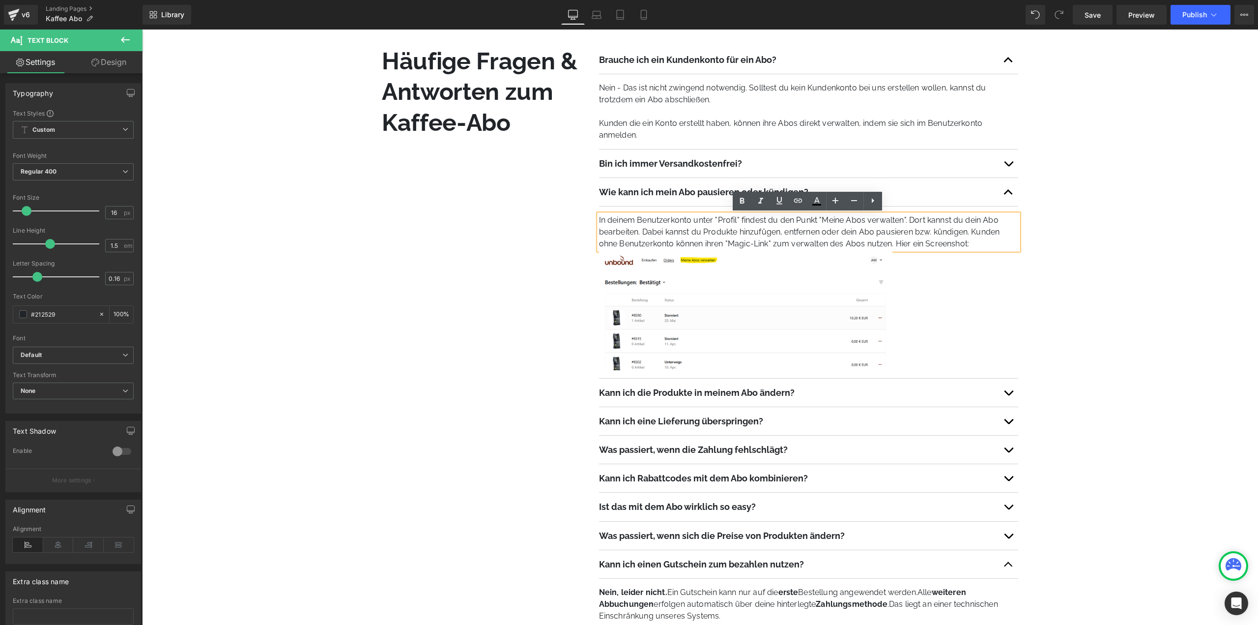
click at [699, 217] on p "In deinem Benutzerkonto unter "Profil" findest du den Punkt "Meine Abos verwalt…" at bounding box center [808, 231] width 419 height 35
drag, startPoint x: 926, startPoint y: 229, endPoint x: 976, endPoint y: 241, distance: 50.7
click at [976, 241] on p "In deinem Benutzerkonto findest du den Punkt "Meine Abos verwalten". Dort kanns…" at bounding box center [808, 231] width 419 height 35
click at [872, 244] on p "In deinem Benutzerkonto findest du den Punkt "Meine Abos verwalten". Dort kanns…" at bounding box center [808, 231] width 419 height 35
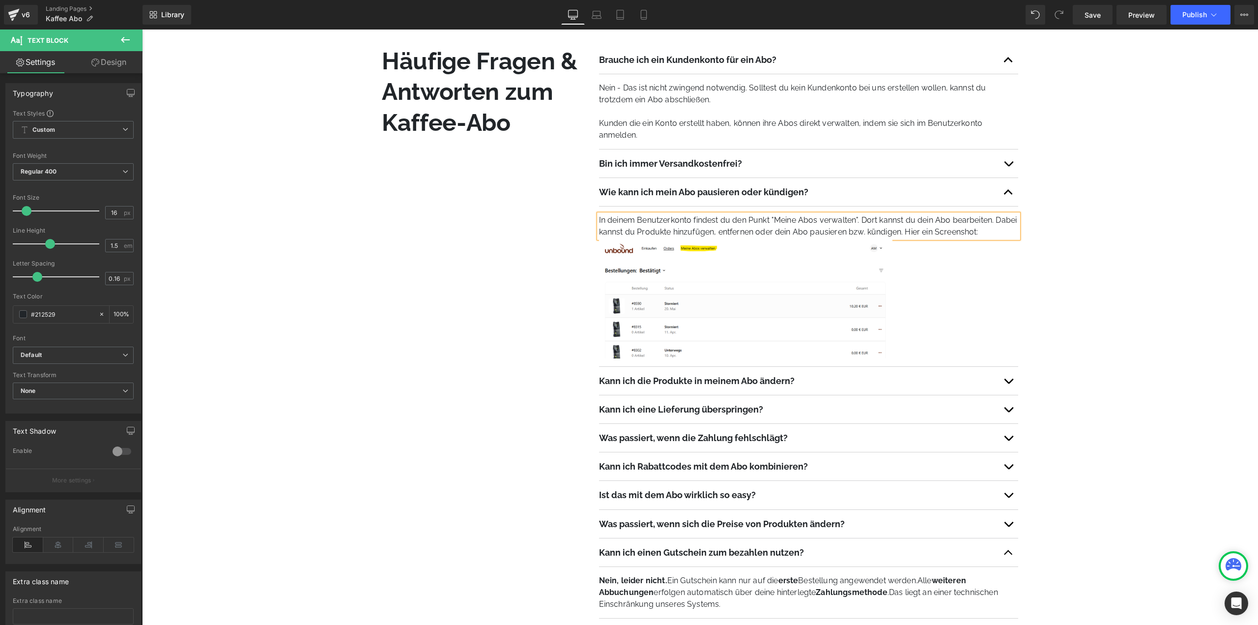
click at [1005, 383] on button "button" at bounding box center [1009, 381] width 20 height 28
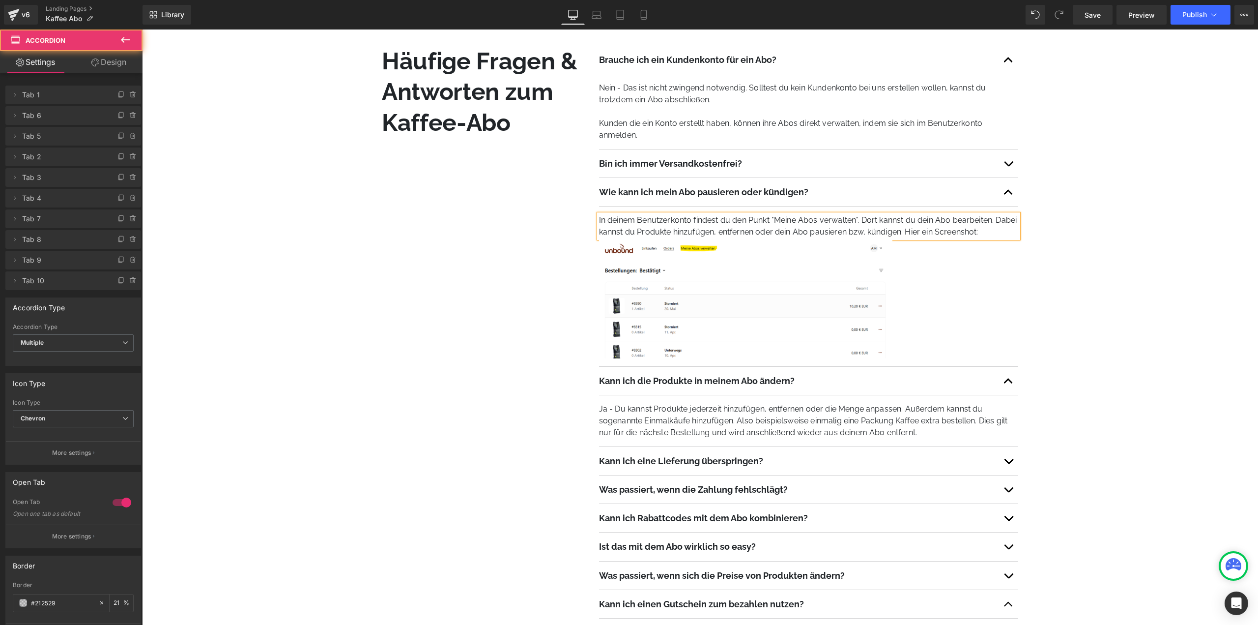
click at [1005, 383] on button "button" at bounding box center [1009, 381] width 20 height 28
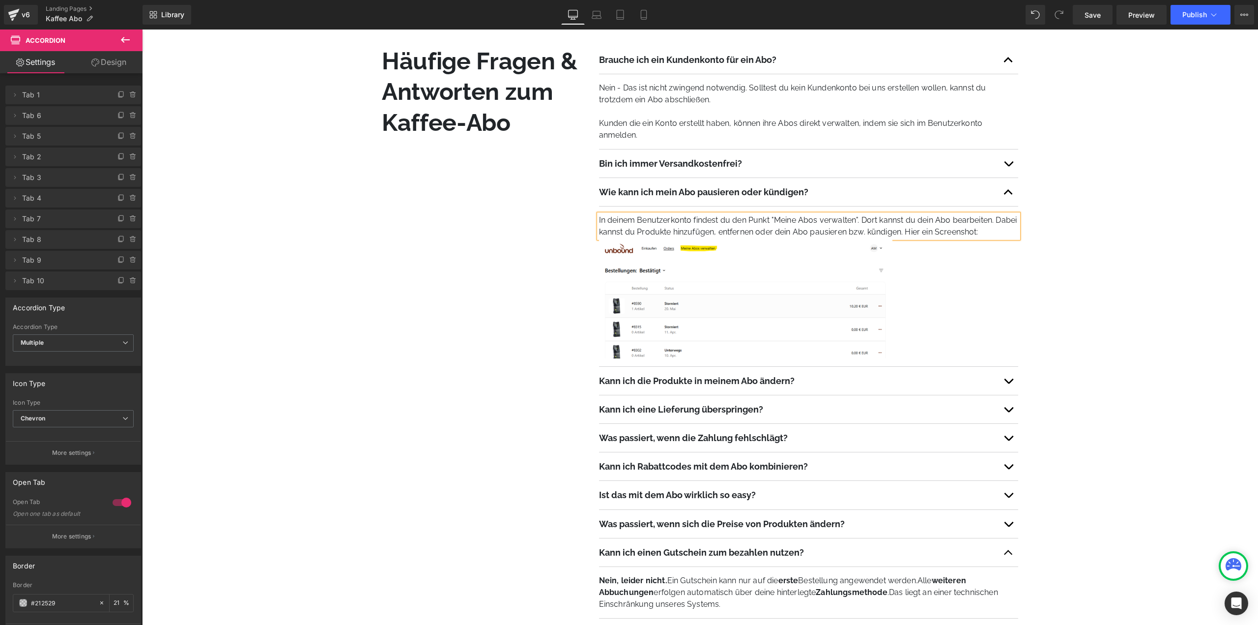
click at [1007, 416] on button "button" at bounding box center [1009, 409] width 20 height 28
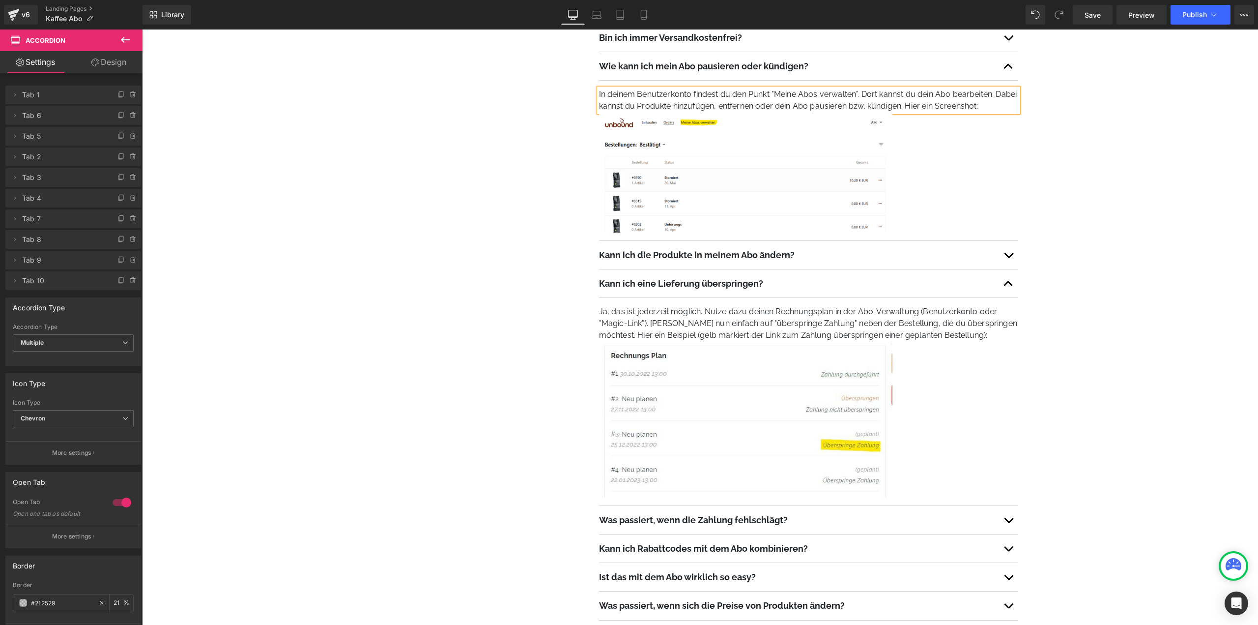
scroll to position [983, 0]
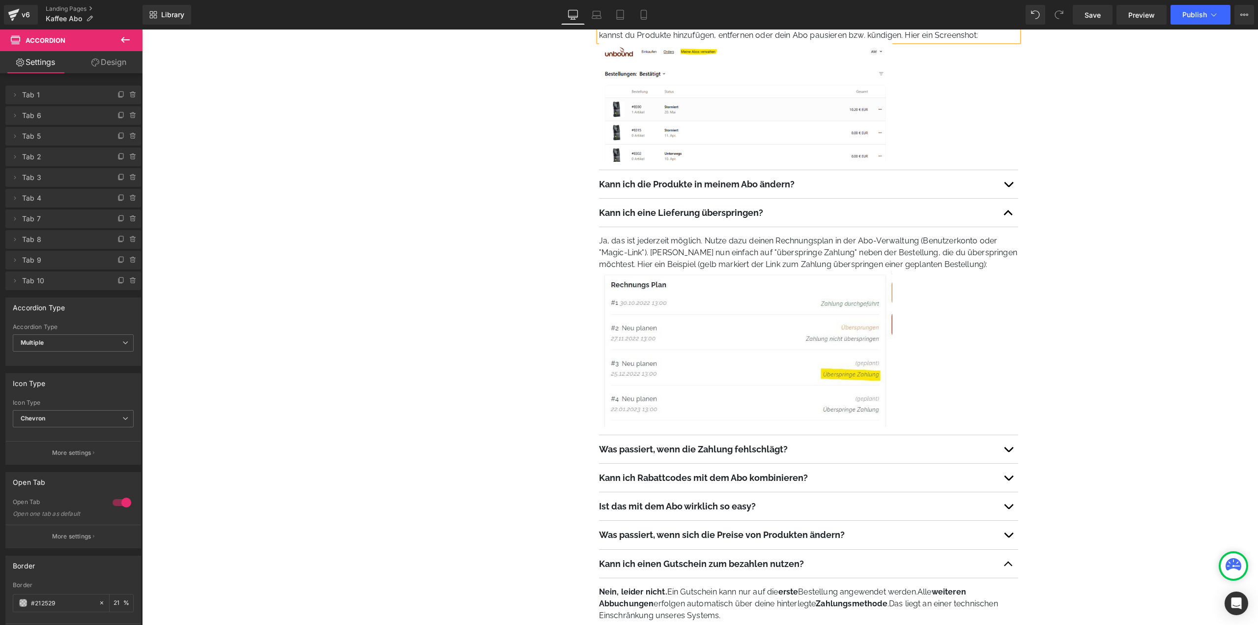
click at [1005, 218] on button "button" at bounding box center [1009, 213] width 20 height 28
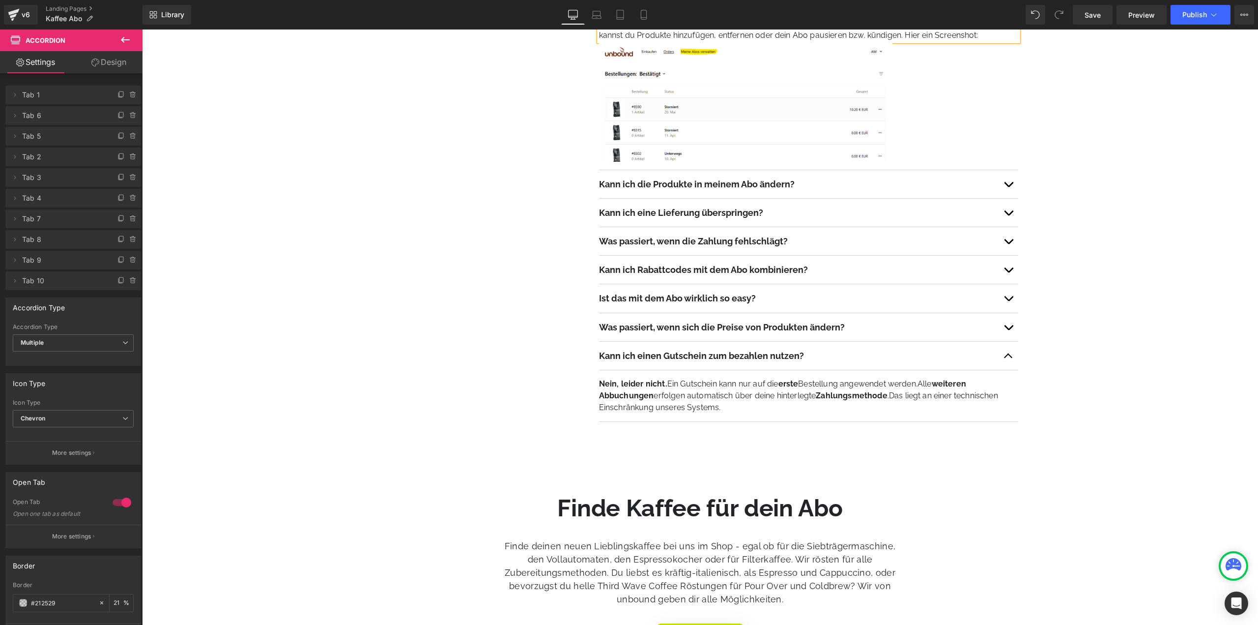
click at [1009, 239] on button "button" at bounding box center [1009, 241] width 20 height 28
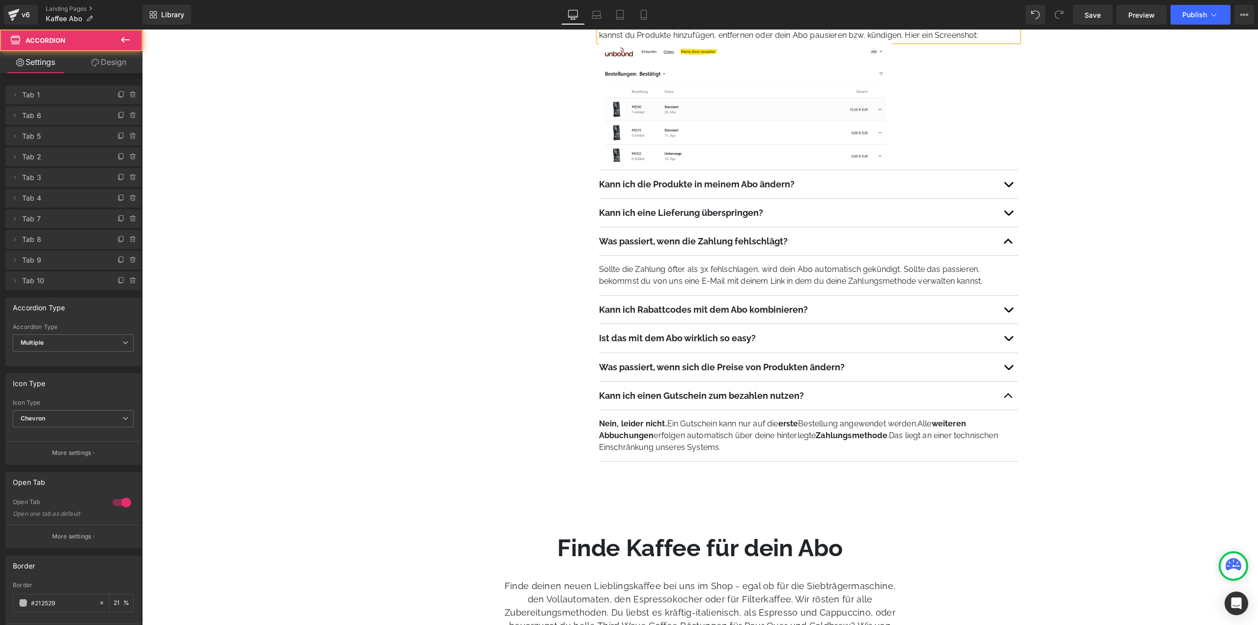
click at [1009, 239] on button "button" at bounding box center [1009, 241] width 20 height 28
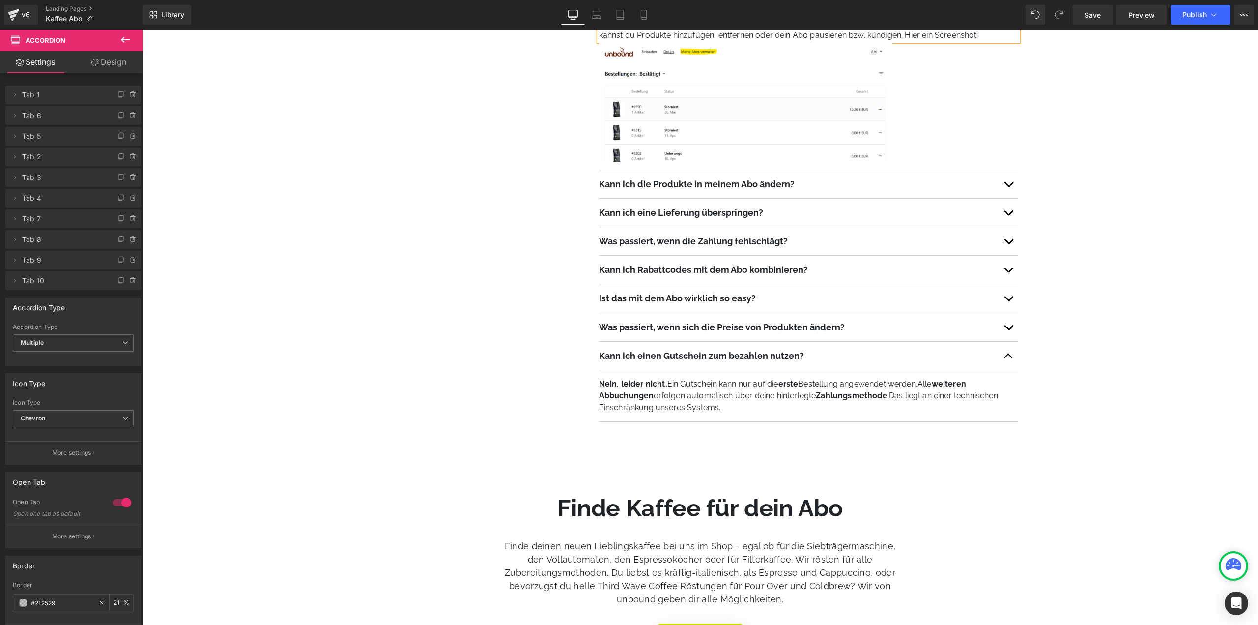
click at [1006, 265] on button "button" at bounding box center [1009, 270] width 20 height 28
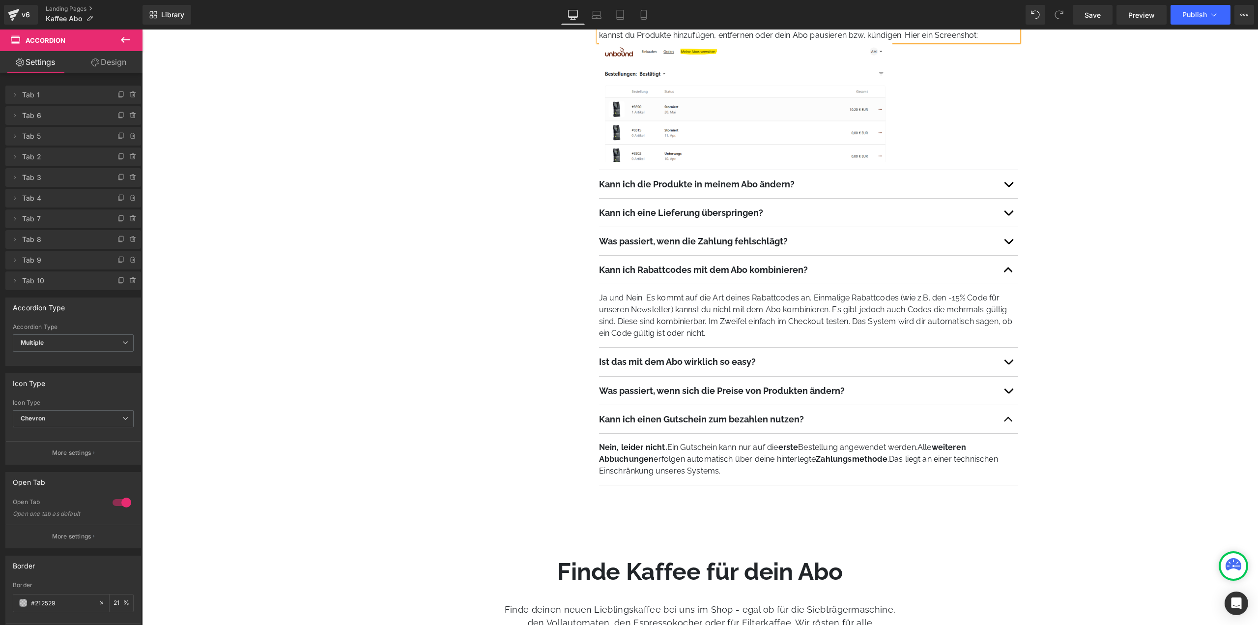
click at [1006, 265] on button "button" at bounding box center [1009, 270] width 20 height 28
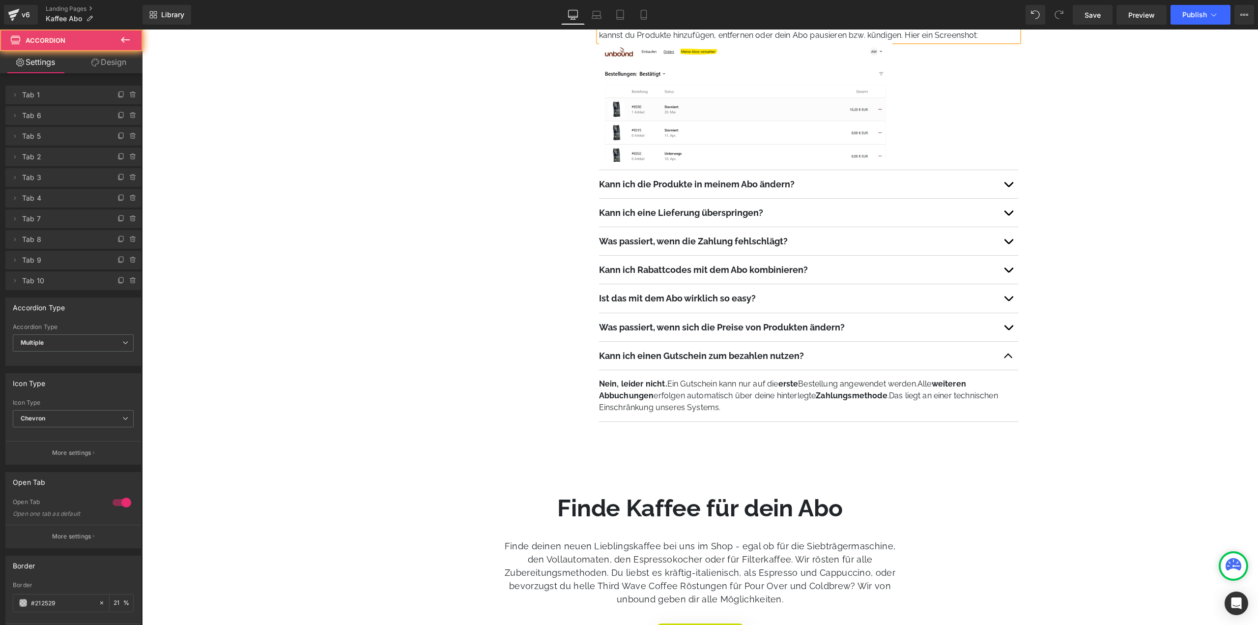
click at [1008, 302] on button "button" at bounding box center [1009, 298] width 20 height 28
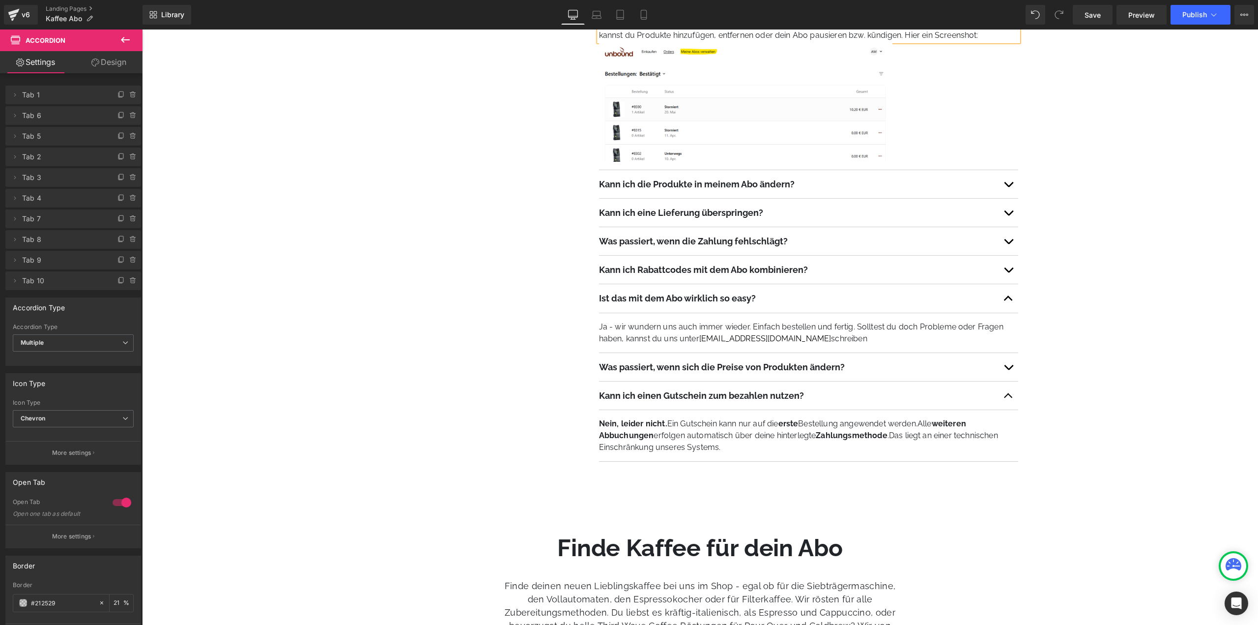
click at [1008, 302] on button "button" at bounding box center [1009, 298] width 20 height 28
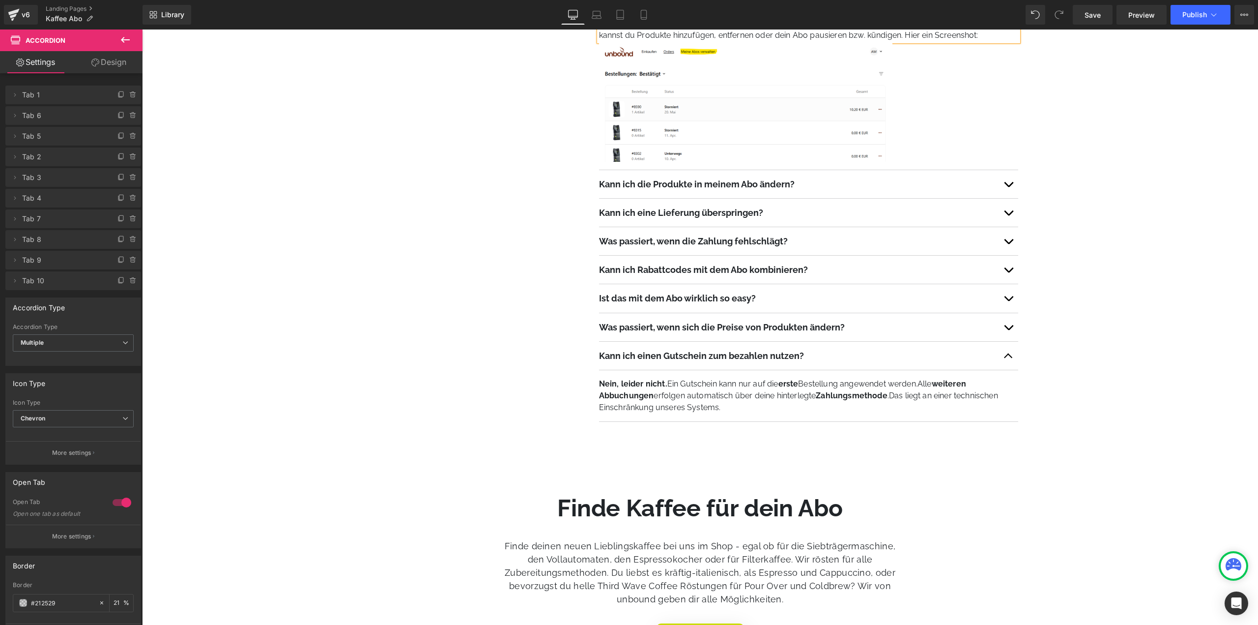
click at [1009, 324] on button "button" at bounding box center [1009, 327] width 20 height 28
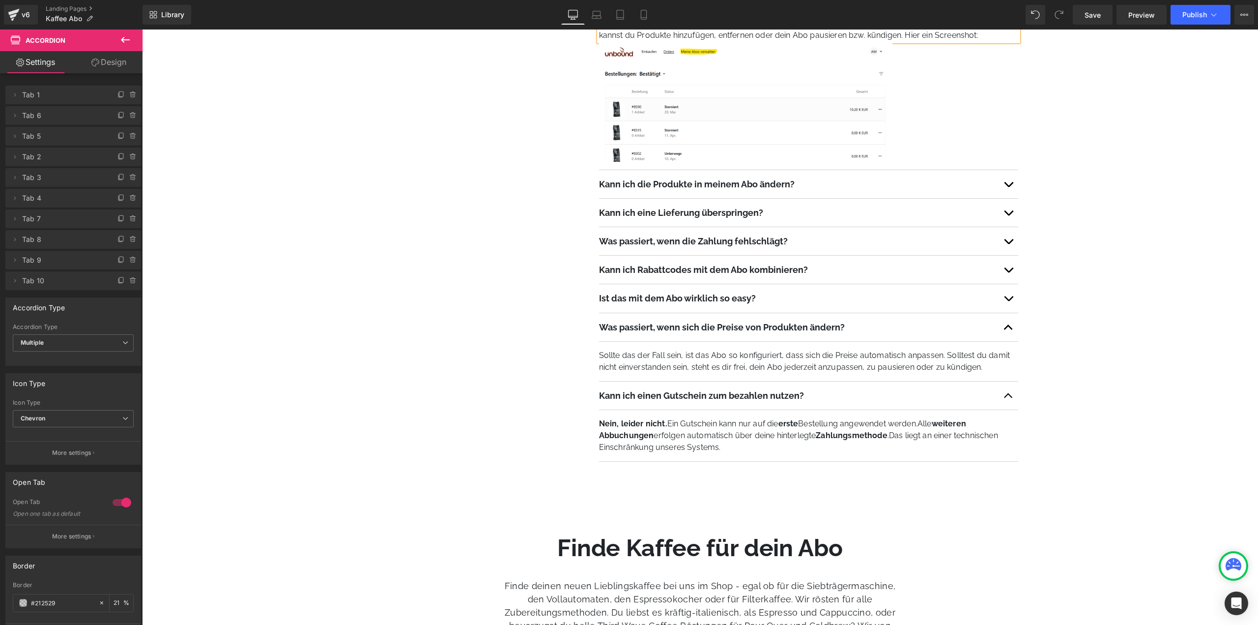
click at [1009, 324] on button "button" at bounding box center [1009, 327] width 20 height 28
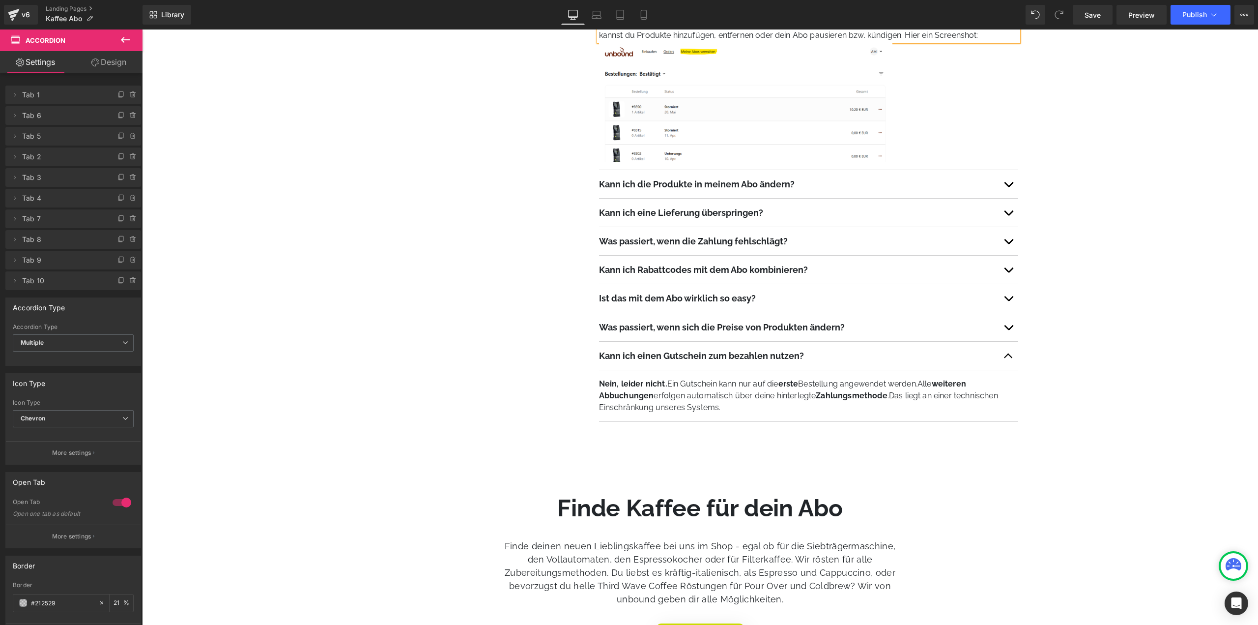
click at [1007, 358] on button "button" at bounding box center [1009, 356] width 20 height 28
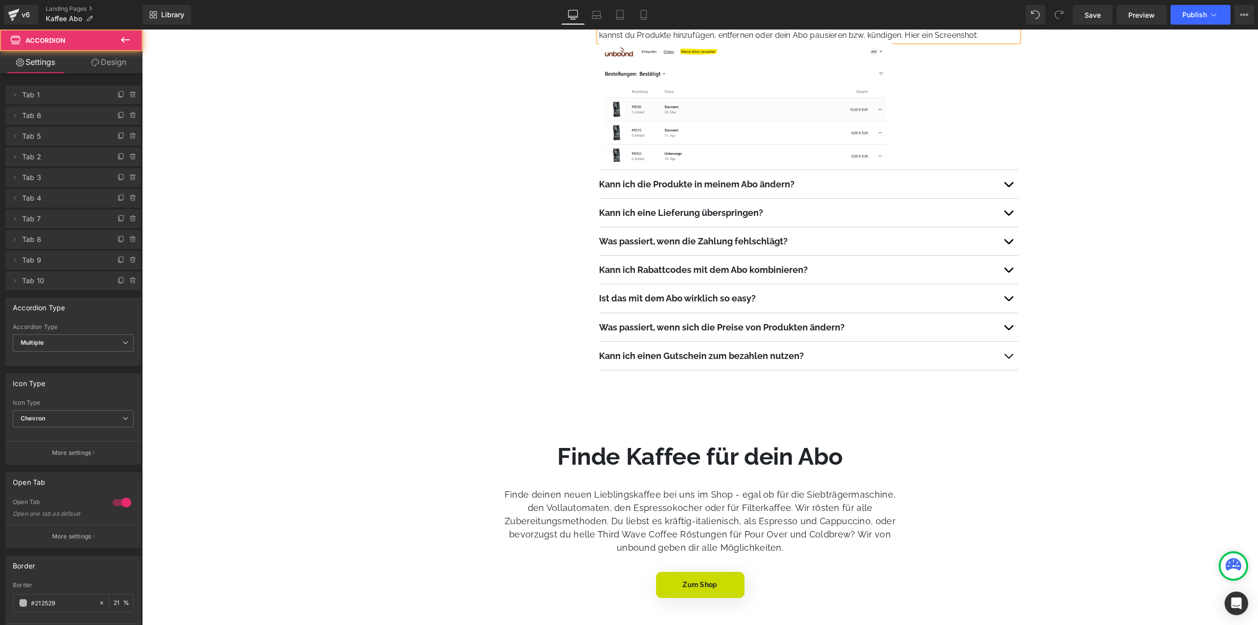
click at [1008, 358] on span "button" at bounding box center [1008, 358] width 0 height 0
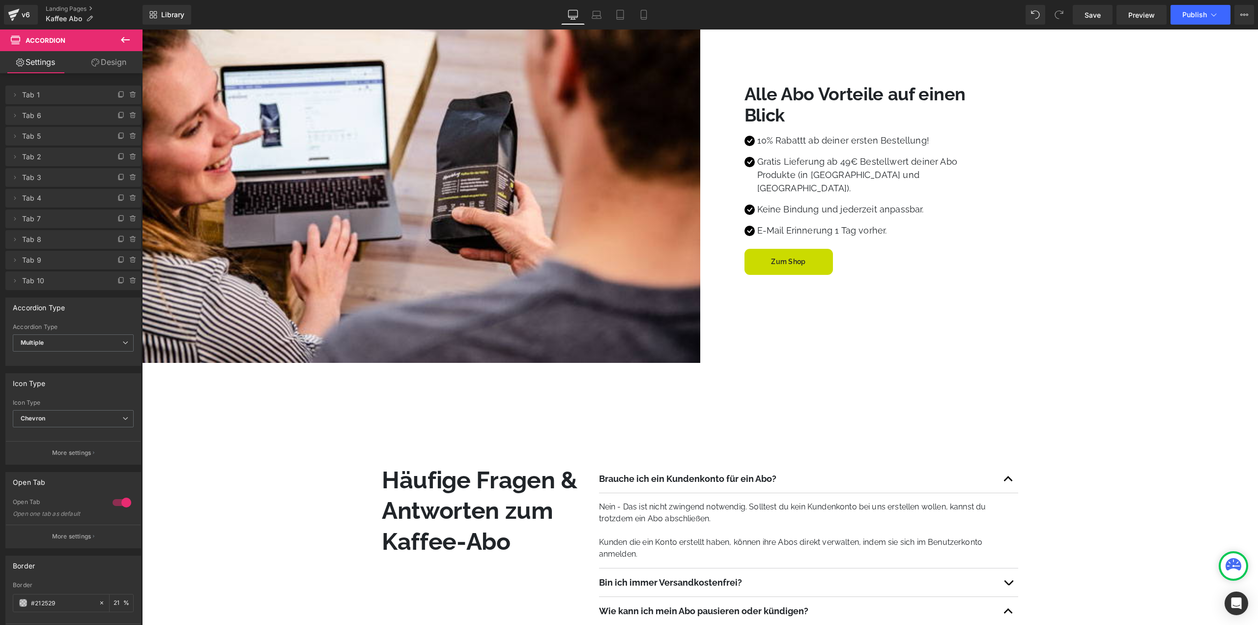
scroll to position [344, 0]
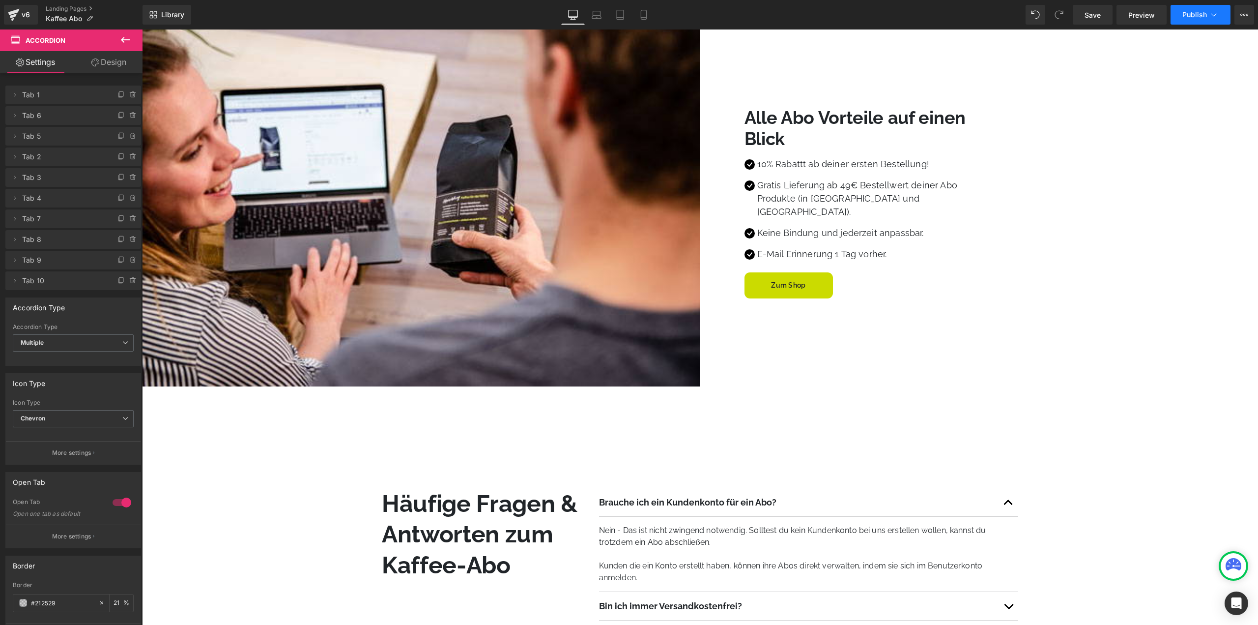
click at [1203, 19] on button "Publish" at bounding box center [1201, 15] width 60 height 20
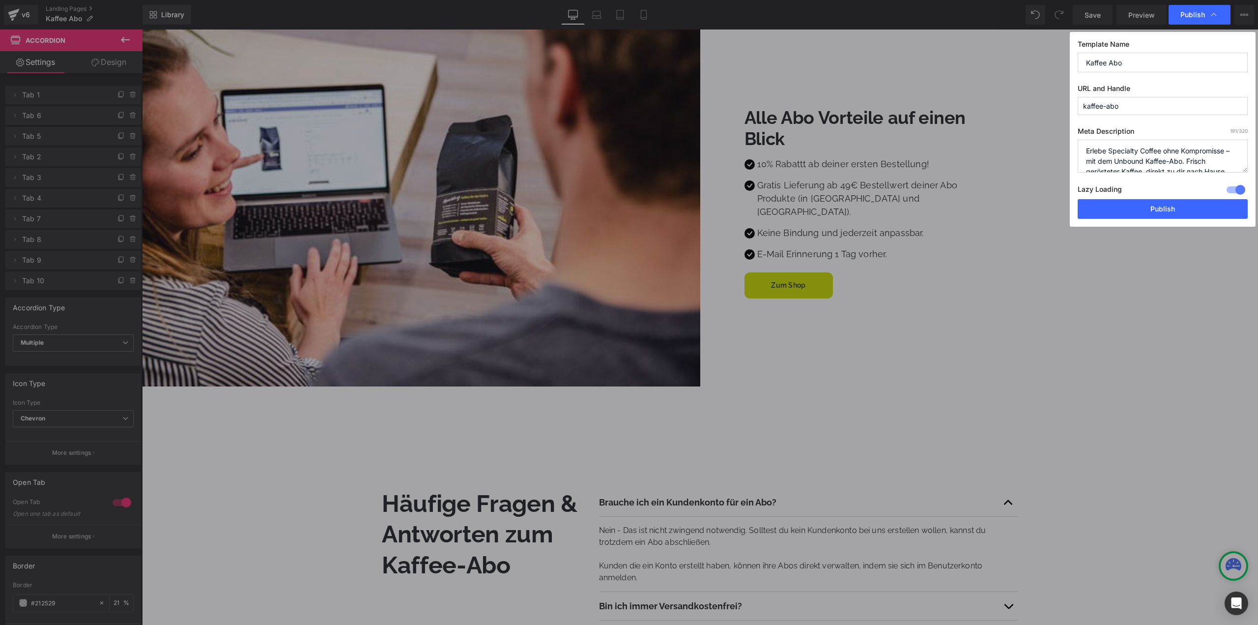
scroll to position [31, 0]
click at [1155, 211] on button "Publish" at bounding box center [1163, 209] width 170 height 20
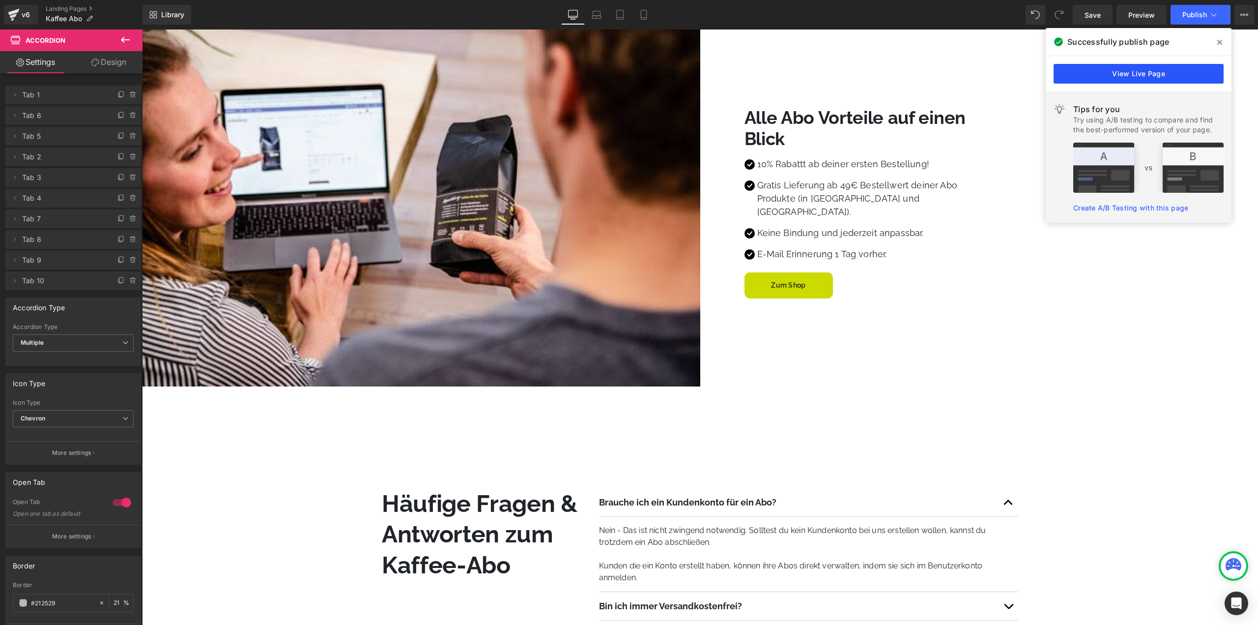
click at [1151, 70] on link "View Live Page" at bounding box center [1139, 74] width 170 height 20
